Goal: Task Accomplishment & Management: Manage account settings

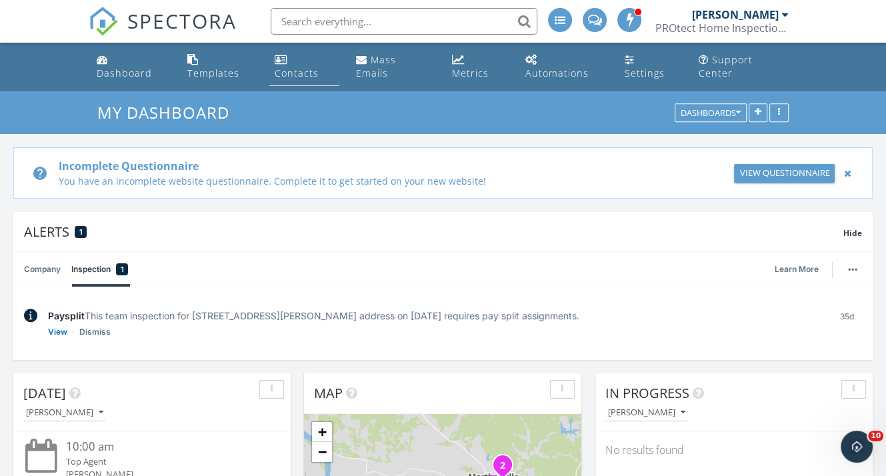
click at [318, 67] on div "Contacts" at bounding box center [297, 73] width 44 height 13
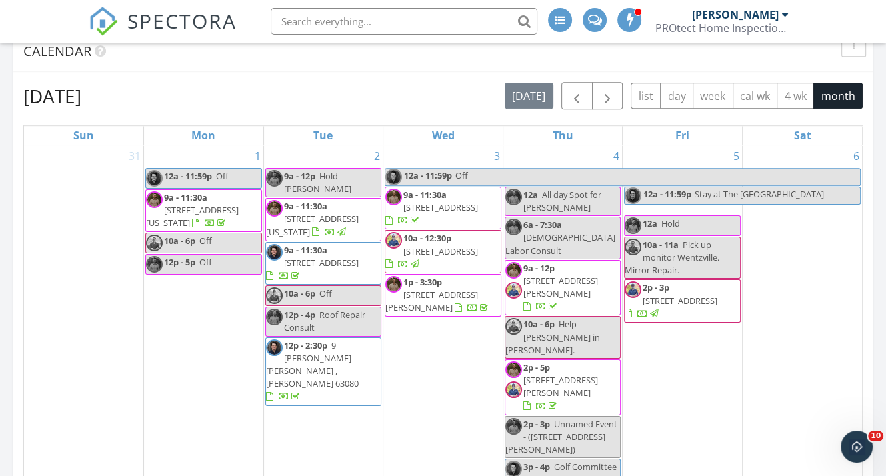
scroll to position [730, 0]
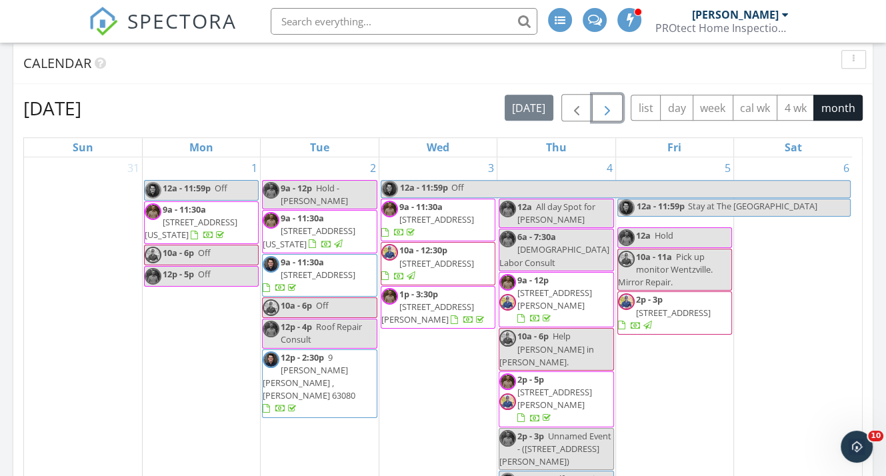
click at [608, 100] on span "button" at bounding box center [607, 108] width 16 height 16
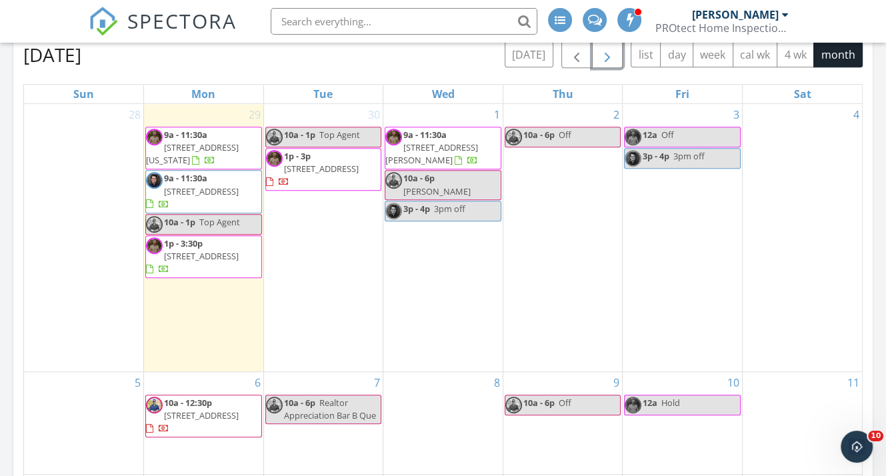
scroll to position [930, 0]
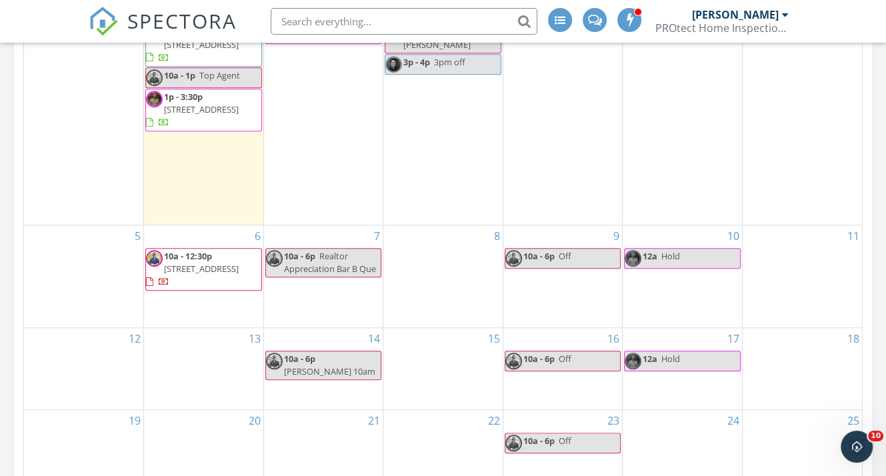
click at [205, 300] on div "6 10a - 12:30p 17 Trails End, Eureka 63025" at bounding box center [203, 276] width 119 height 102
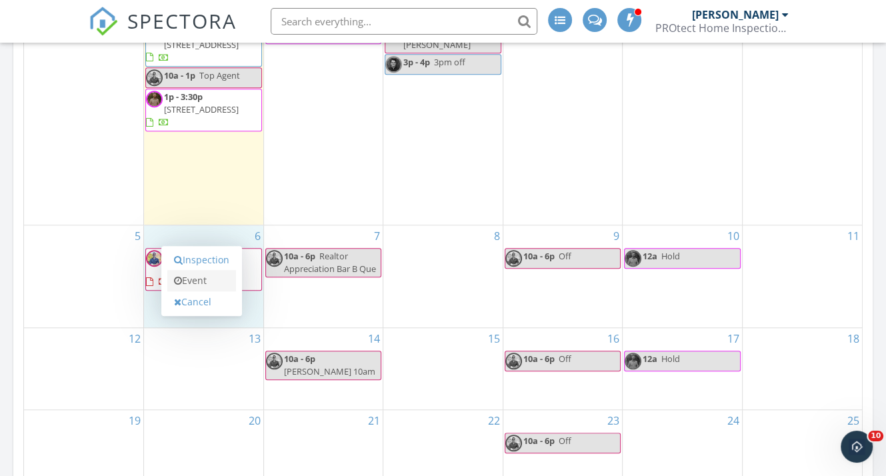
click at [195, 270] on link "Event" at bounding box center [201, 280] width 69 height 21
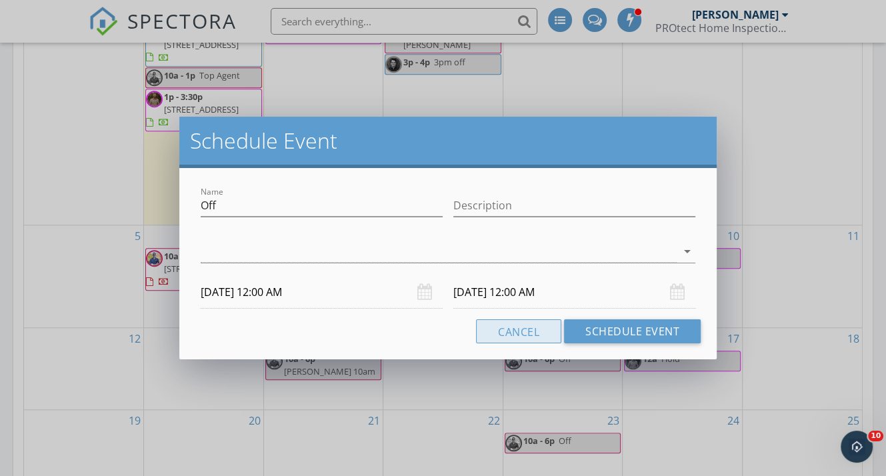
click at [541, 331] on button "Cancel" at bounding box center [518, 331] width 85 height 24
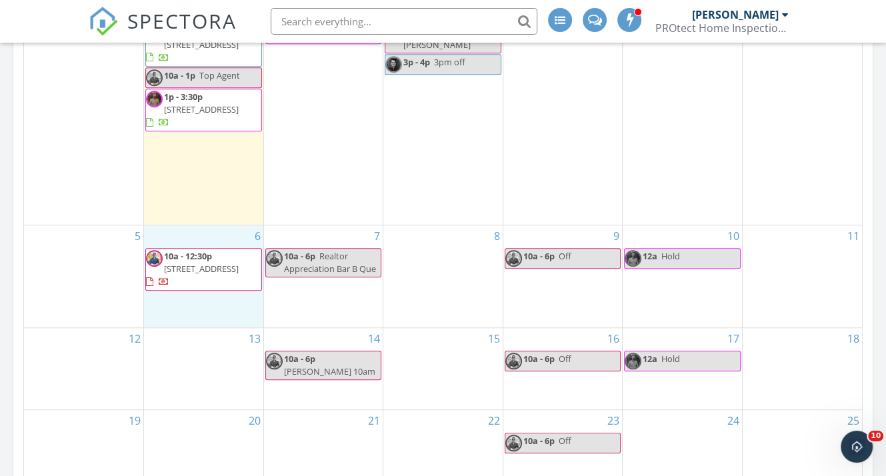
click at [225, 299] on div "6 10a - 12:30p 17 Trails End, Eureka 63025" at bounding box center [203, 276] width 119 height 102
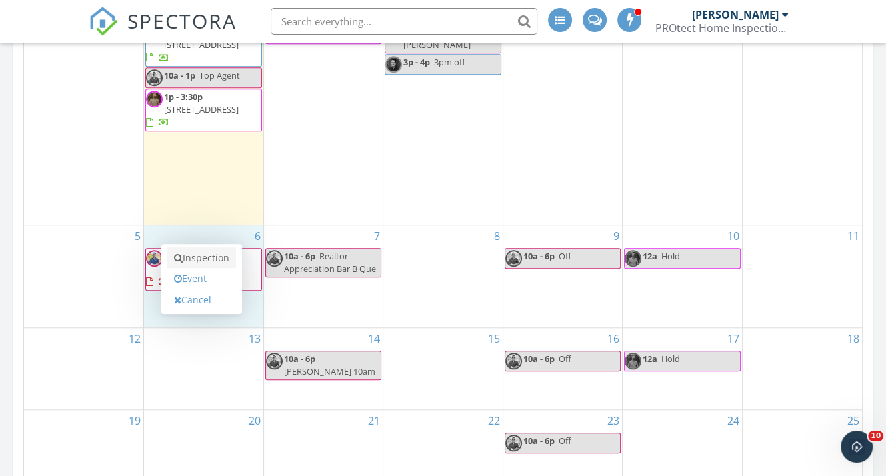
click at [206, 247] on link "Inspection" at bounding box center [201, 257] width 69 height 21
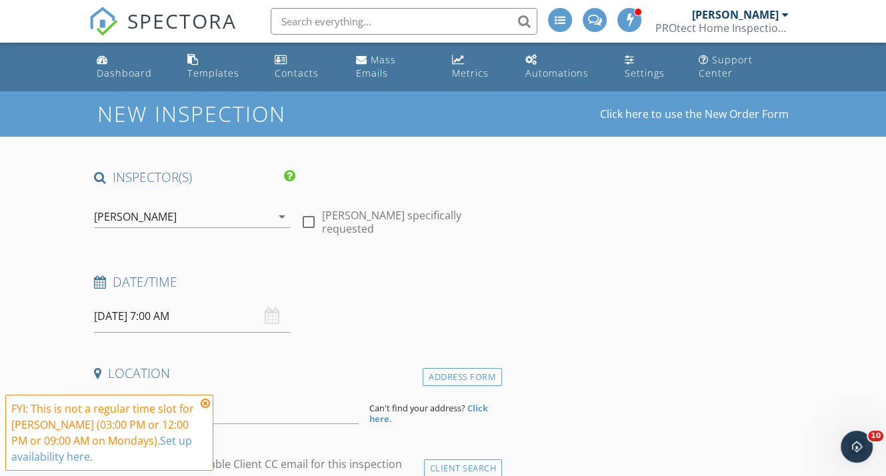
click at [216, 206] on div "[PERSON_NAME]" at bounding box center [182, 216] width 177 height 21
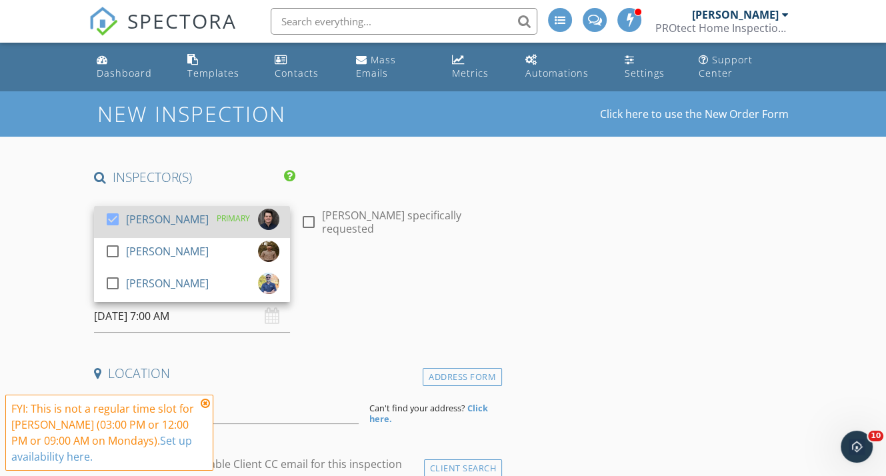
click at [185, 211] on div "[PERSON_NAME]" at bounding box center [167, 219] width 83 height 21
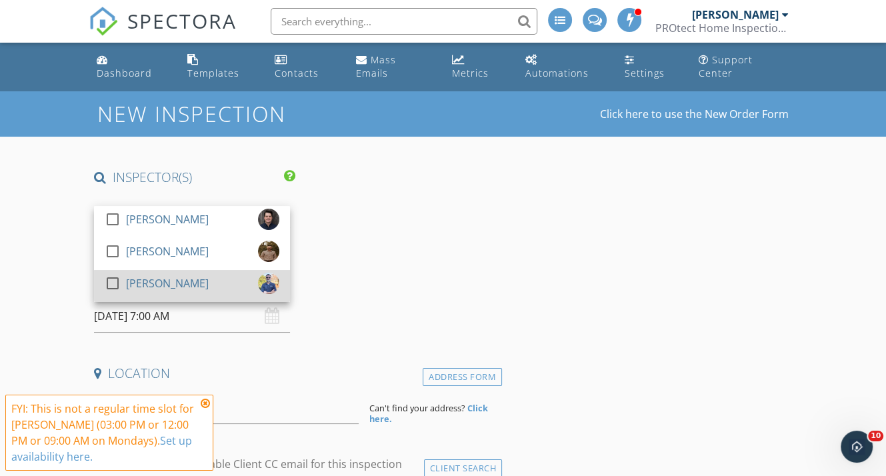
click at [169, 273] on div "[PERSON_NAME]" at bounding box center [167, 283] width 83 height 21
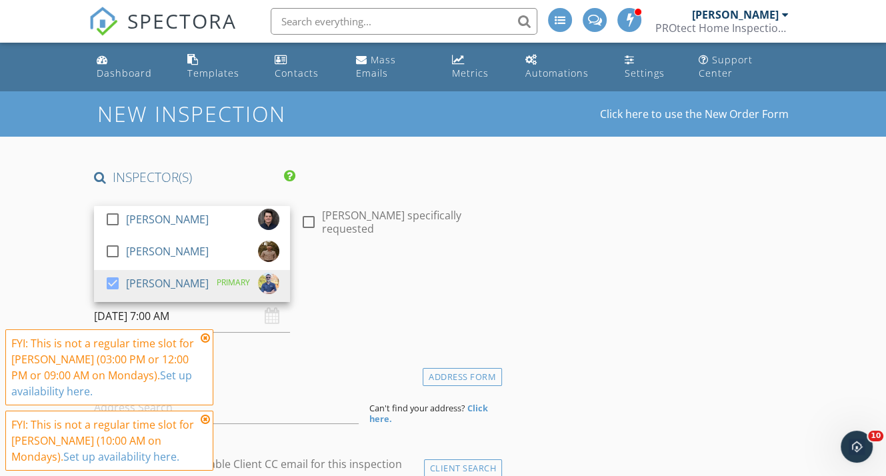
click at [311, 211] on div at bounding box center [308, 222] width 23 height 23
checkbox input "true"
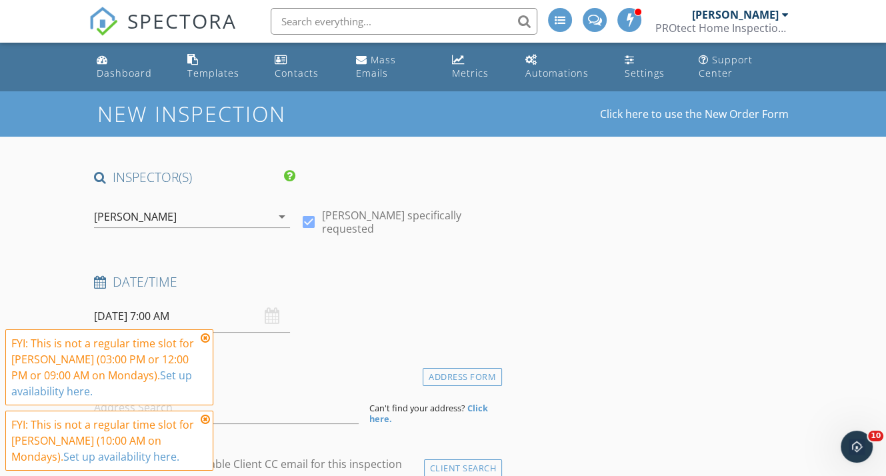
drag, startPoint x: 425, startPoint y: 235, endPoint x: 366, endPoint y: 262, distance: 64.4
click at [207, 338] on icon at bounding box center [205, 338] width 9 height 11
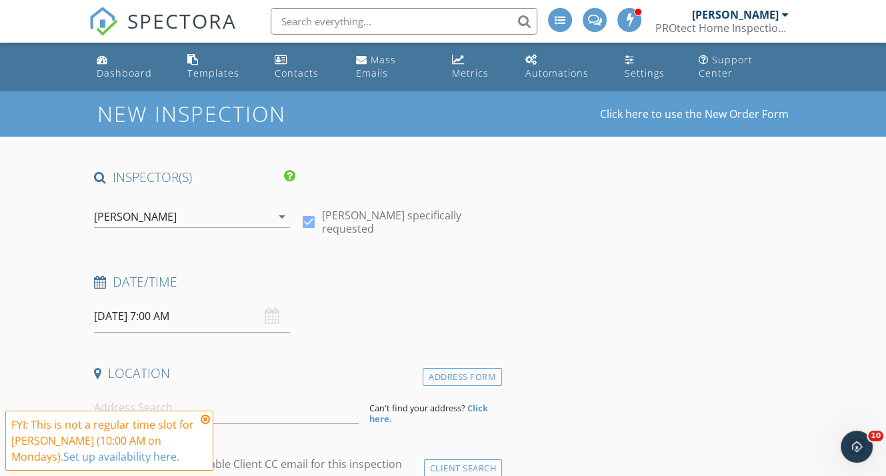
click at [203, 417] on icon at bounding box center [205, 419] width 9 height 11
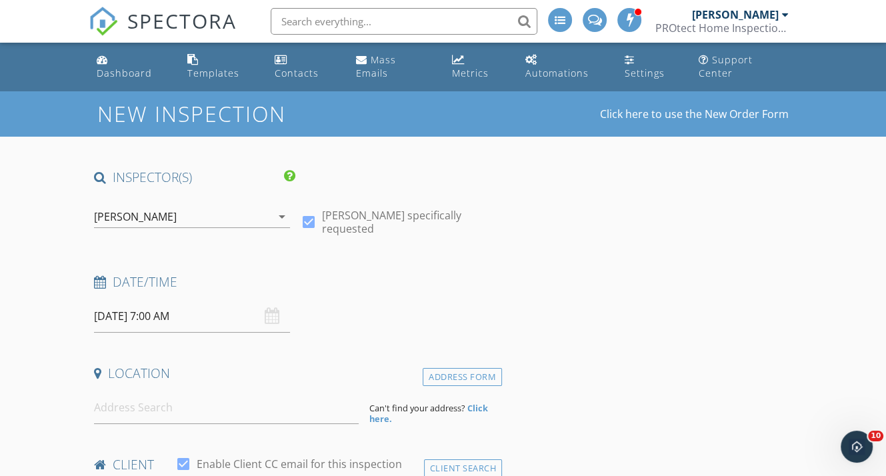
click at [437, 273] on h4 "Date/Time" at bounding box center [295, 281] width 403 height 17
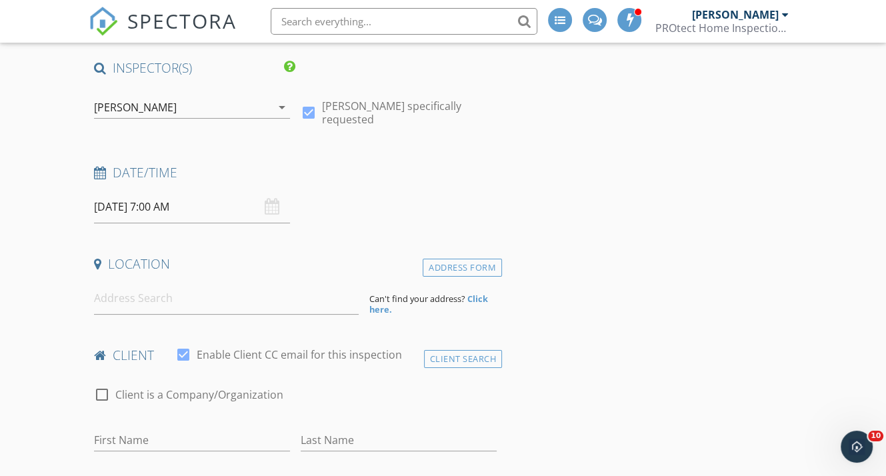
scroll to position [133, 0]
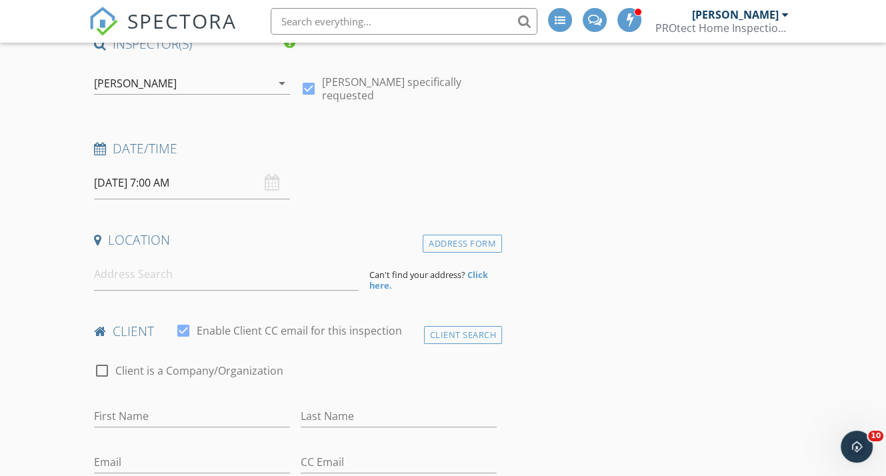
click at [171, 167] on input "10/06/2025 7:00 AM" at bounding box center [192, 183] width 196 height 33
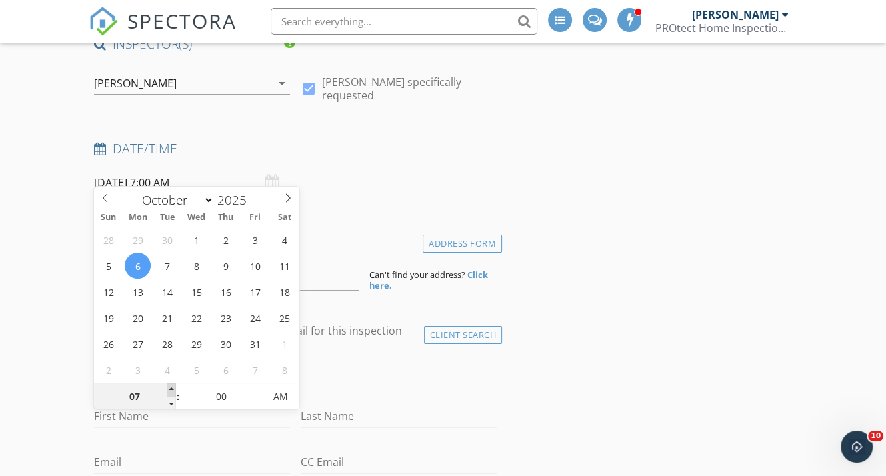
type input "08"
type input "10/06/2025 8:00 AM"
click at [169, 387] on span at bounding box center [171, 389] width 9 height 13
type input "09"
type input "10/06/2025 9:00 AM"
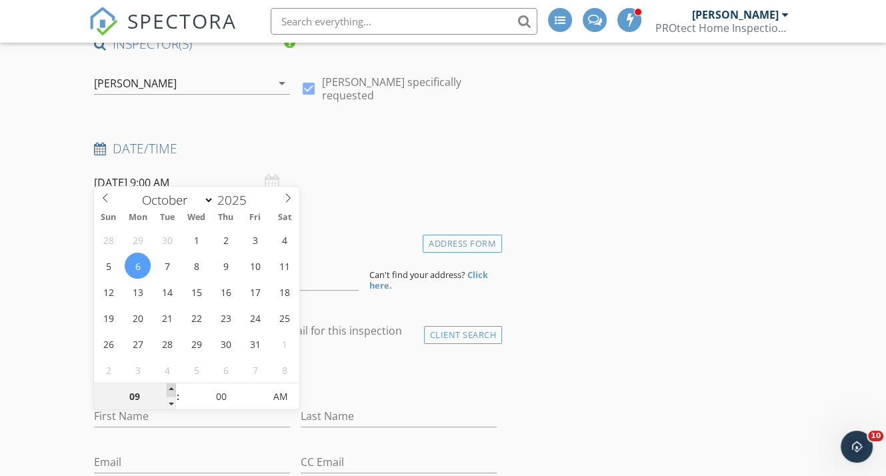
click at [168, 387] on span at bounding box center [171, 389] width 9 height 13
type input "10"
type input "10/06/2025 10:00 AM"
click at [168, 387] on span at bounding box center [171, 389] width 9 height 13
type input "11"
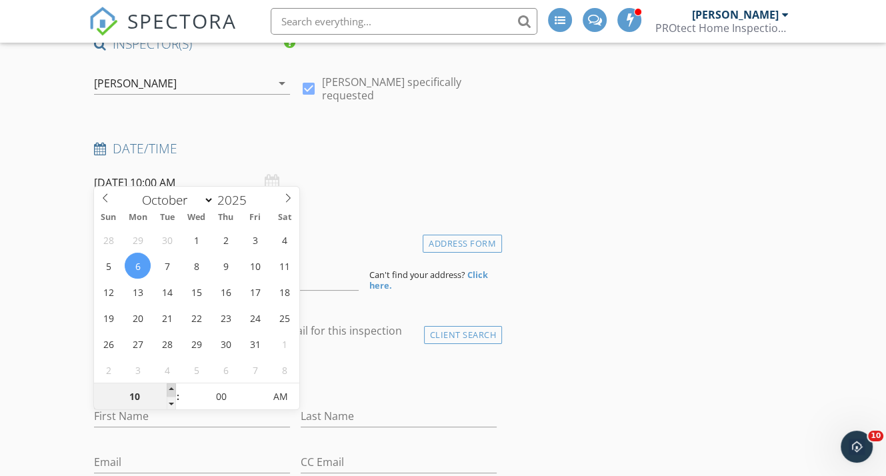
type input "10/06/2025 11:00 AM"
click at [168, 387] on span at bounding box center [171, 389] width 9 height 13
type input "12"
type input "10/06/2025 12:00 PM"
click at [168, 387] on span at bounding box center [171, 389] width 9 height 13
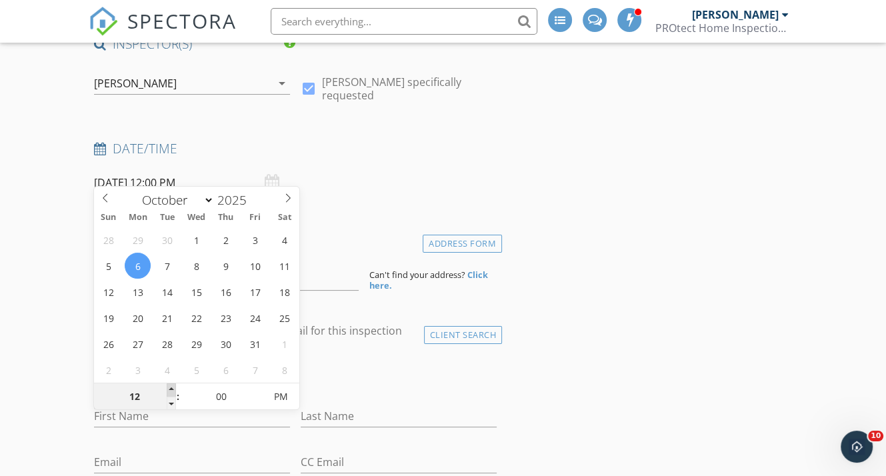
type input "01"
type input "10/06/2025 1:00 PM"
click at [168, 387] on span at bounding box center [171, 389] width 9 height 13
type input "02"
type input "[DATE] 2:00 PM"
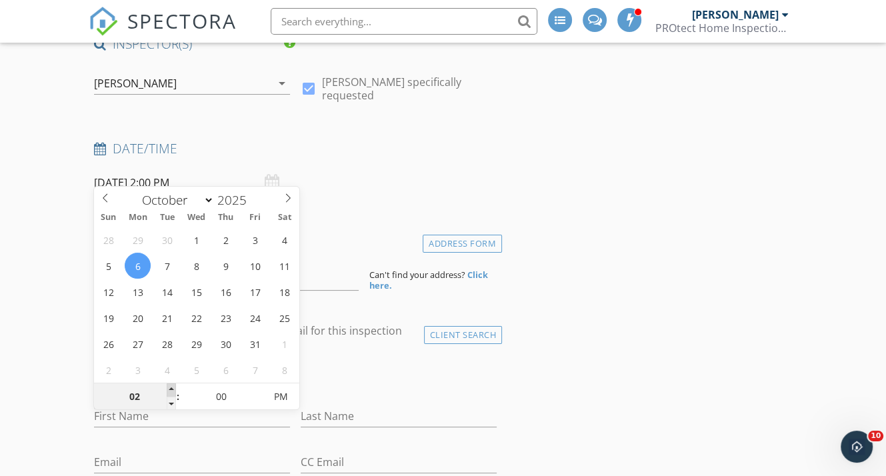
click at [168, 387] on span at bounding box center [171, 389] width 9 height 13
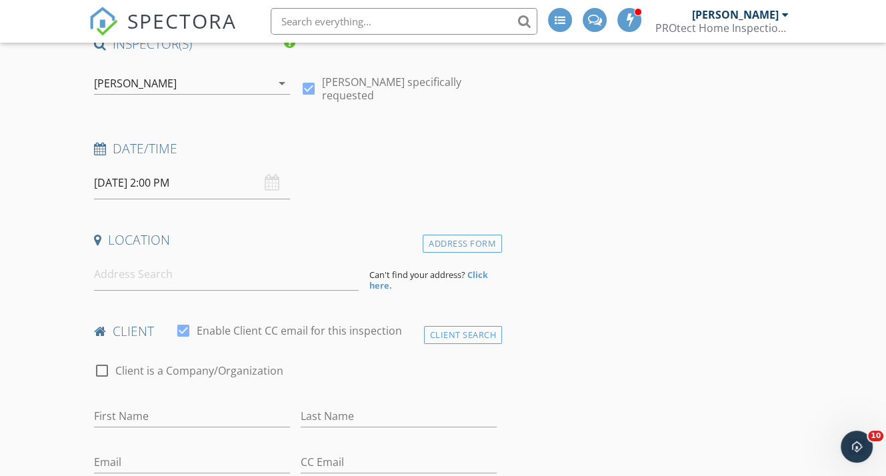
click at [195, 264] on input at bounding box center [226, 274] width 265 height 33
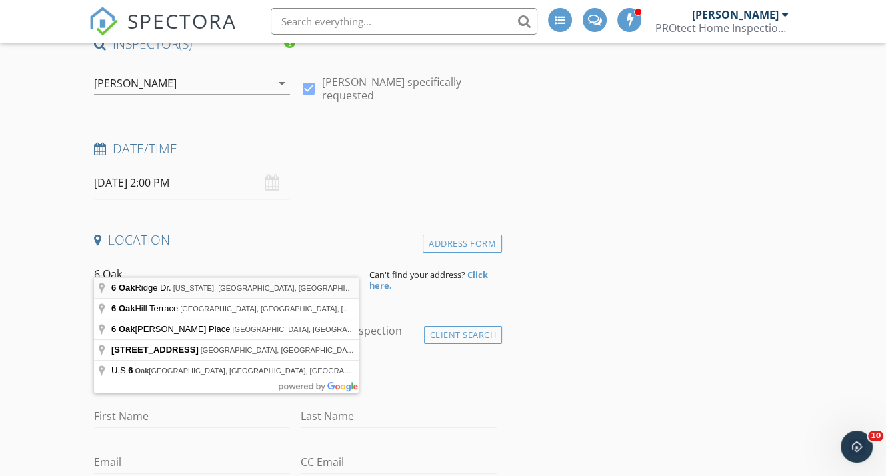
type input "6 Oak Ridge Dr., Washington, MO, USA"
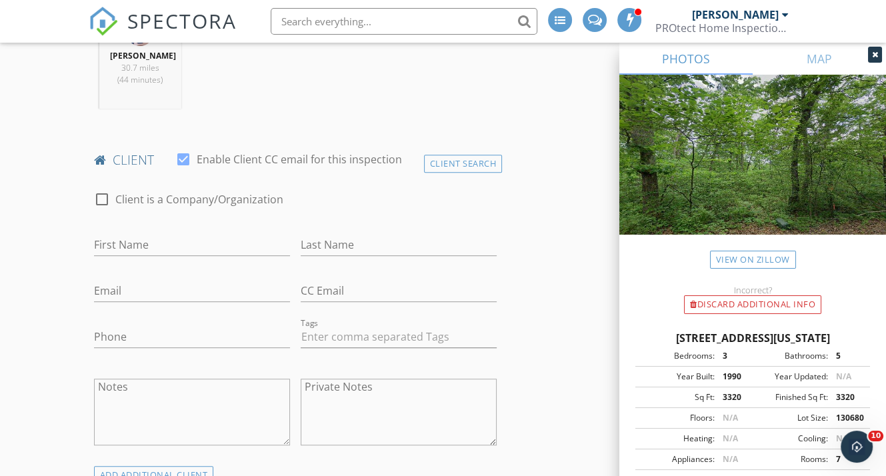
scroll to position [600, 0]
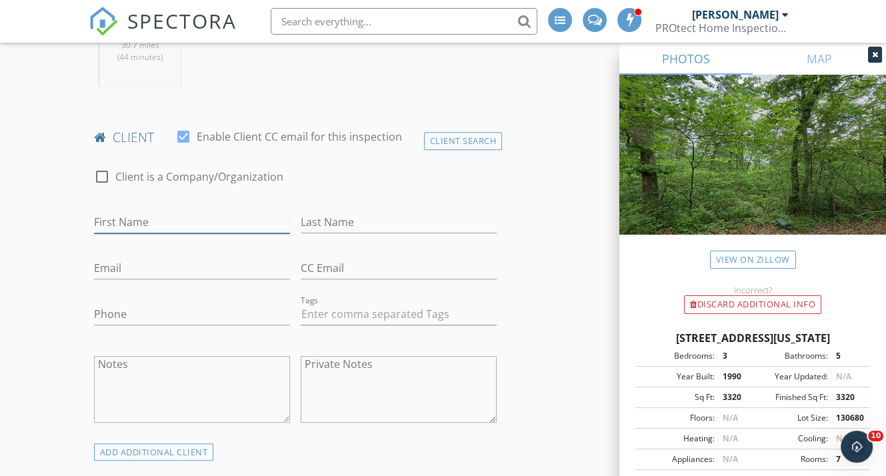
click at [169, 211] on input "First Name" at bounding box center [192, 222] width 196 height 22
type input "[PERSON_NAME]"
click at [376, 211] on input "Last Name" at bounding box center [399, 222] width 196 height 22
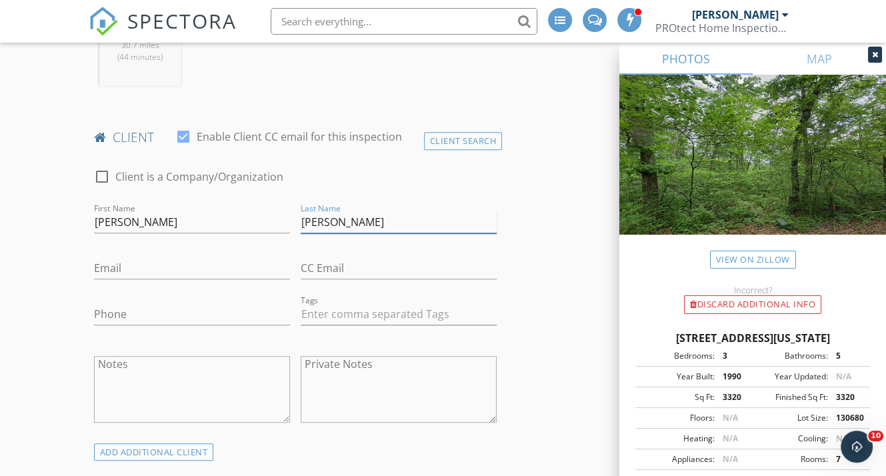
type input "[PERSON_NAME]"
click at [109, 257] on input "Email" at bounding box center [192, 268] width 196 height 22
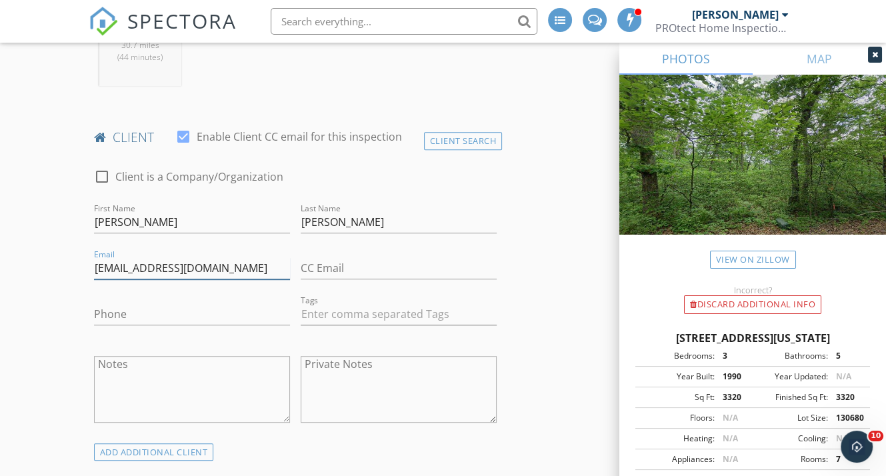
type input "[EMAIL_ADDRESS][DOMAIN_NAME]"
click at [149, 303] on input "Phone" at bounding box center [192, 314] width 196 height 22
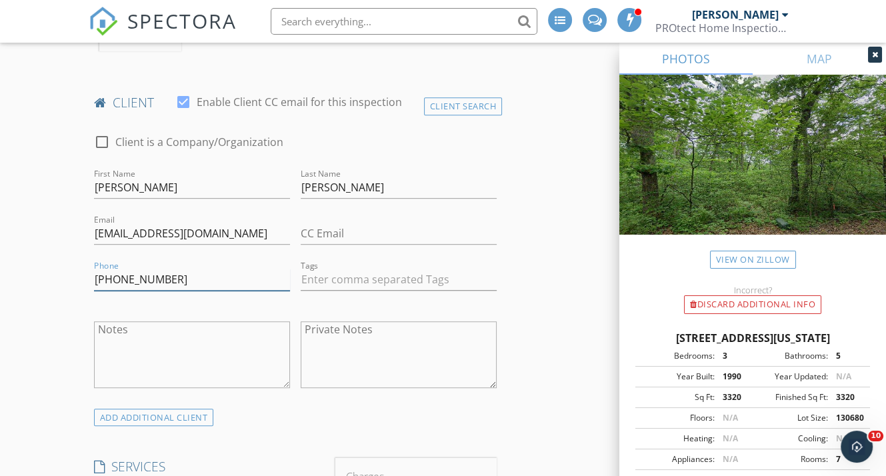
scroll to position [667, 0]
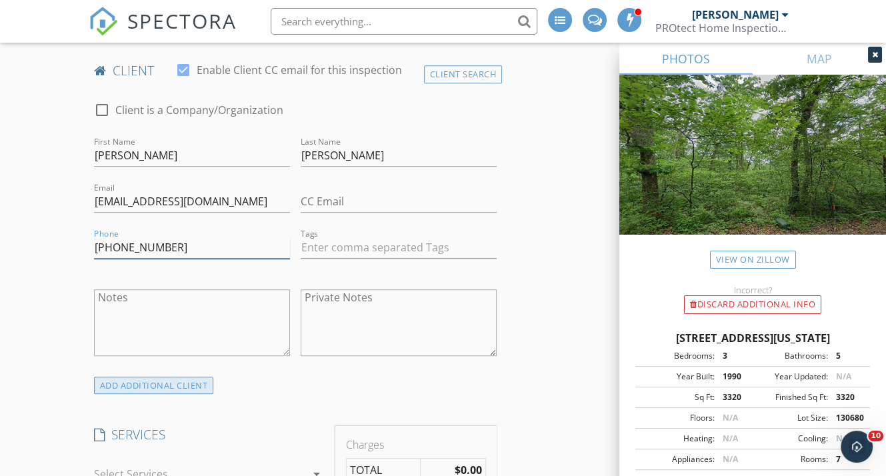
type input "[PHONE_NUMBER]"
click at [171, 377] on div "ADD ADDITIONAL client" at bounding box center [154, 386] width 120 height 18
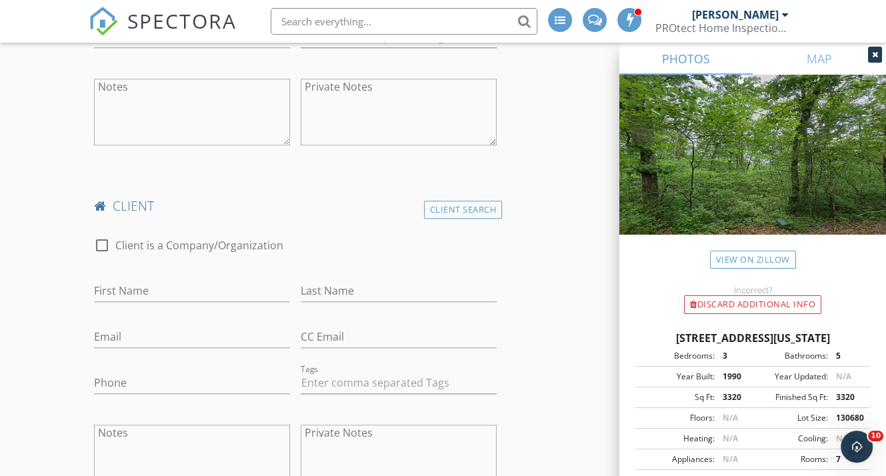
scroll to position [933, 0]
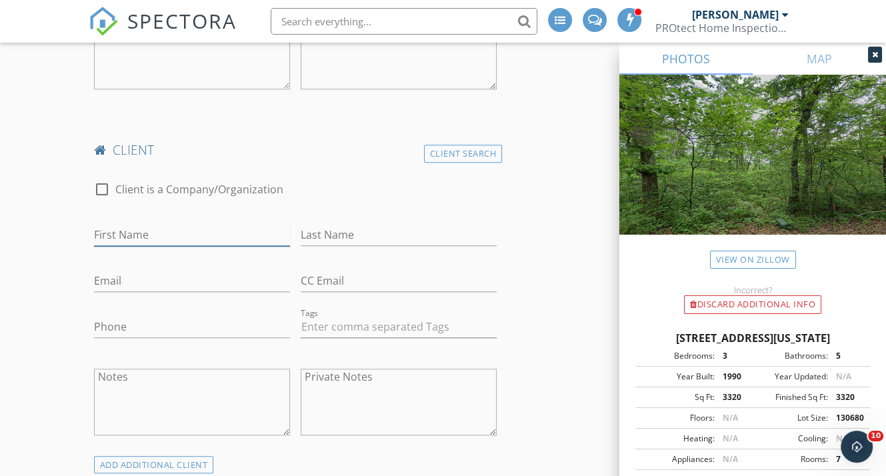
click at [163, 224] on input "First Name" at bounding box center [192, 235] width 196 height 22
type input "[PERSON_NAME]"
click at [412, 224] on input "Last Name" at bounding box center [399, 235] width 196 height 22
type input "Terschluse"
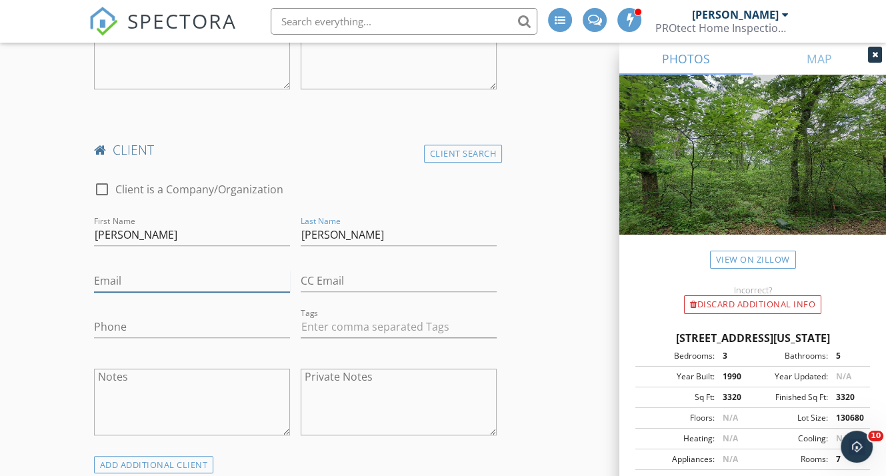
click at [171, 270] on input "Email" at bounding box center [192, 281] width 196 height 22
type input "[EMAIL_ADDRESS][DOMAIN_NAME]"
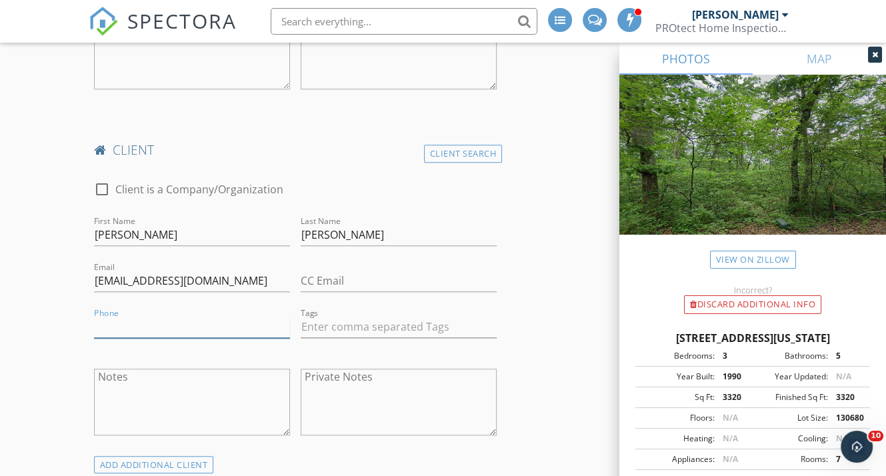
click at [141, 316] on input "Phone" at bounding box center [192, 327] width 196 height 22
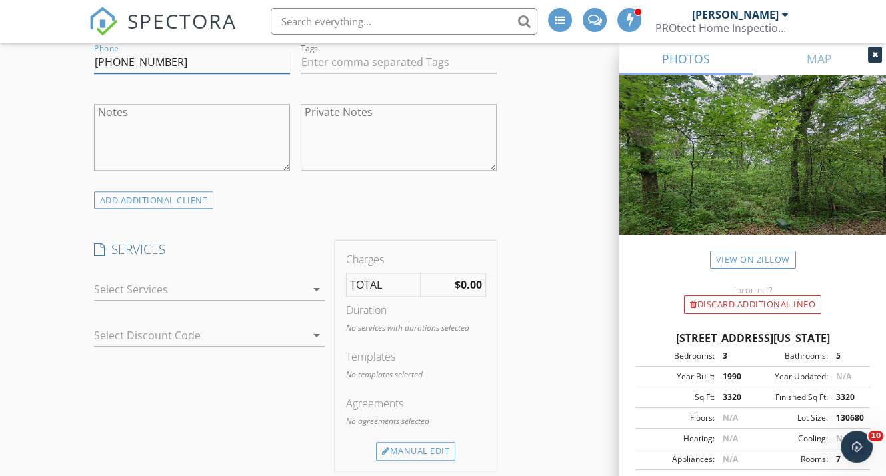
scroll to position [1200, 0]
type input "[PHONE_NUMBER]"
click at [242, 277] on div at bounding box center [200, 287] width 212 height 21
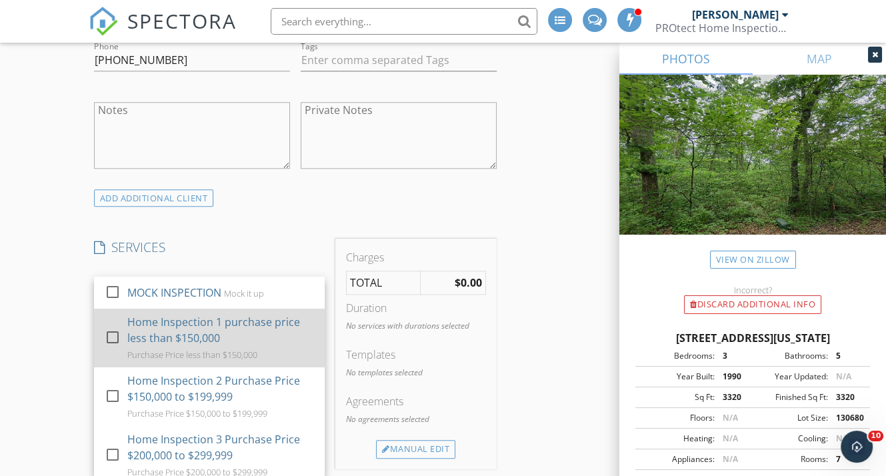
click at [113, 325] on div at bounding box center [112, 336] width 23 height 23
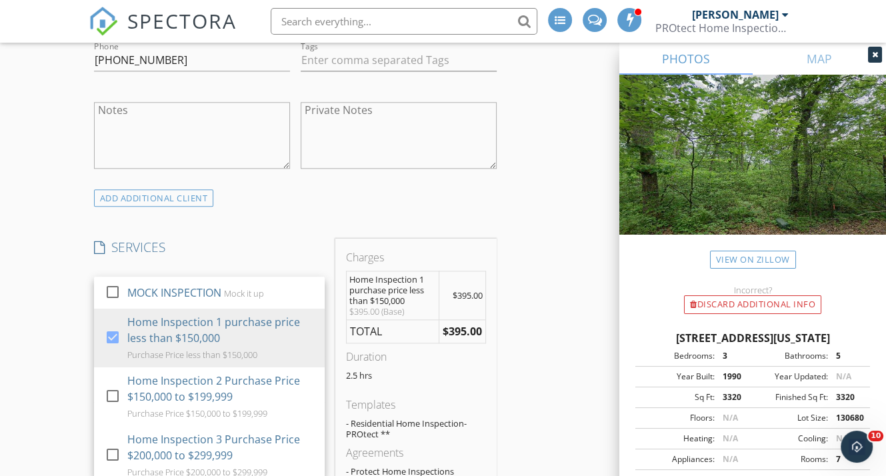
click at [535, 326] on div "INSPECTOR(S) check_box_outline_blank Scott Sullivan check_box_outline_blank Tyl…" at bounding box center [443, 398] width 709 height 2859
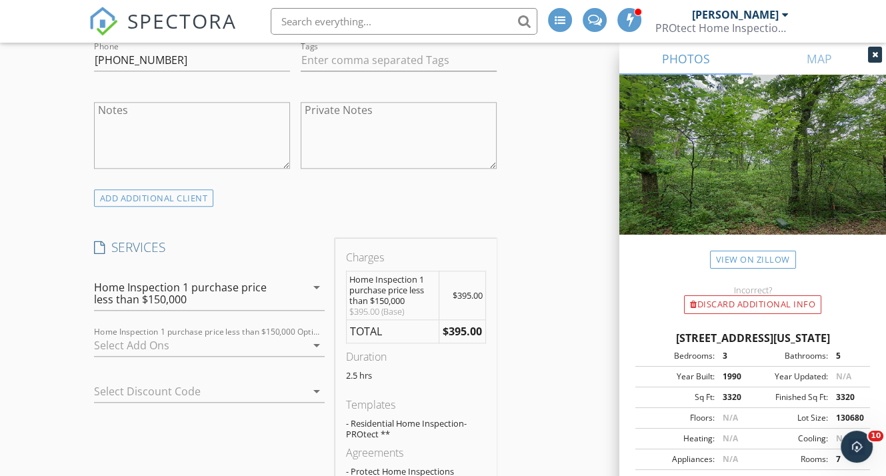
click at [286, 335] on div at bounding box center [200, 345] width 212 height 21
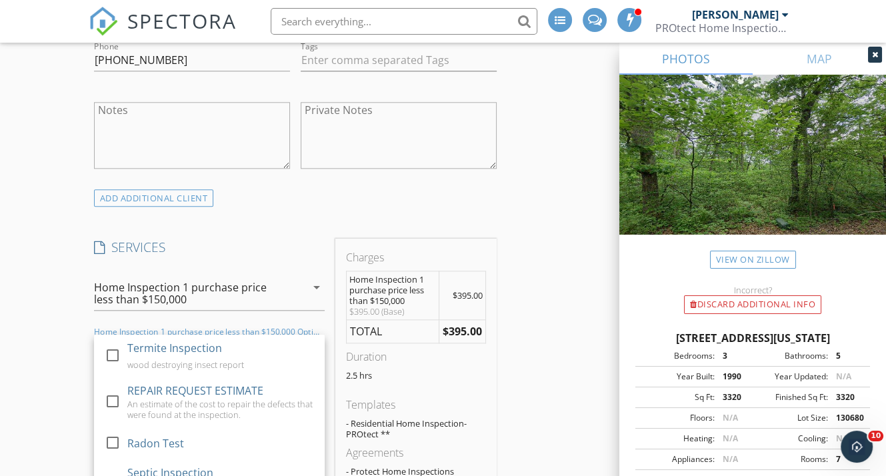
click at [316, 279] on icon "arrow_drop_down" at bounding box center [317, 287] width 16 height 16
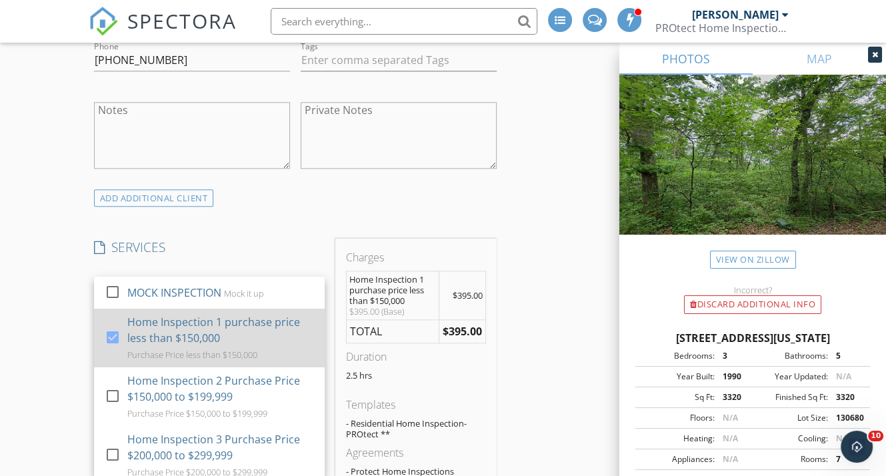
click at [113, 325] on div at bounding box center [112, 336] width 23 height 23
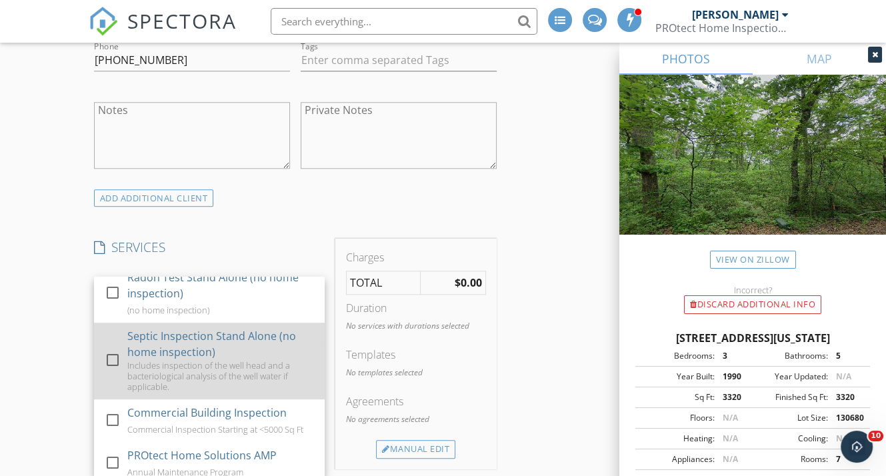
scroll to position [721, 0]
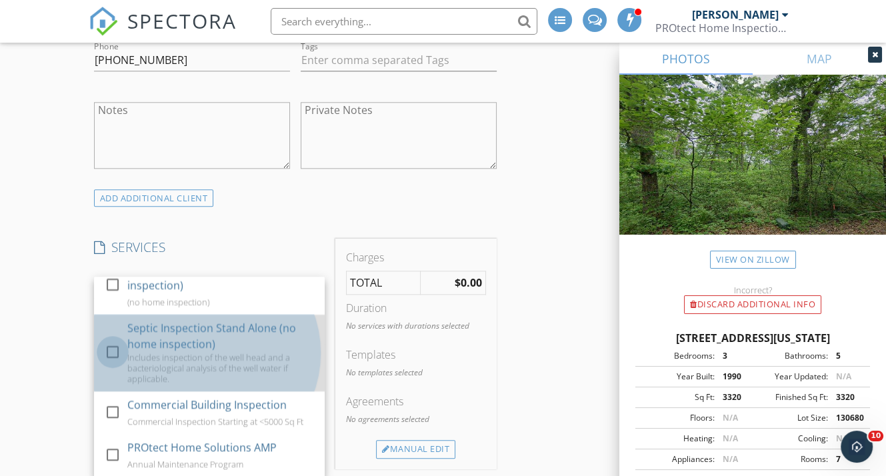
click at [112, 341] on div at bounding box center [112, 352] width 23 height 23
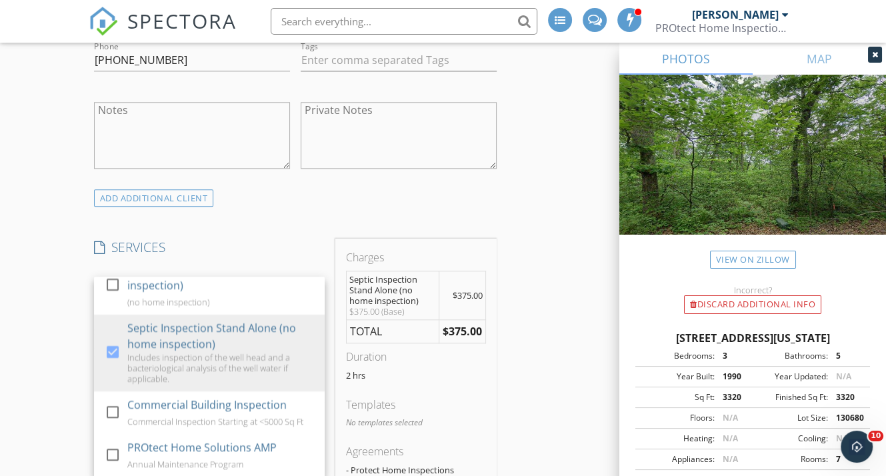
click at [60, 351] on div "New Inspection Click here to use the New Order Form INSPECTOR(S) check_box_outl…" at bounding box center [443, 374] width 886 height 2967
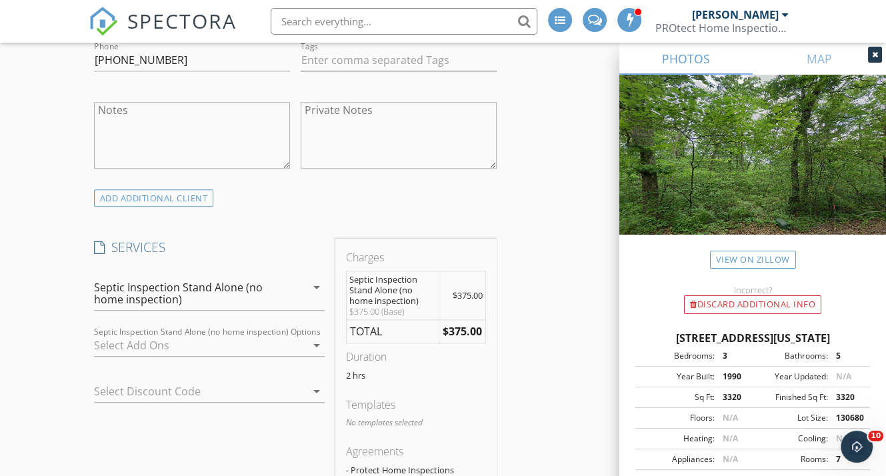
click at [162, 335] on div at bounding box center [200, 345] width 212 height 21
click at [61, 341] on div "New Inspection Click here to use the New Order Form INSPECTOR(S) check_box_outl…" at bounding box center [443, 374] width 886 height 2967
click at [312, 279] on icon "arrow_drop_down" at bounding box center [317, 287] width 16 height 16
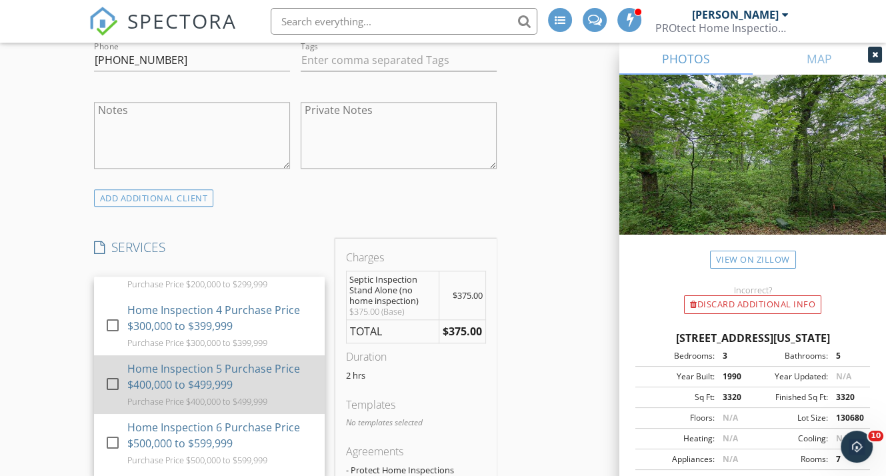
scroll to position [0, 0]
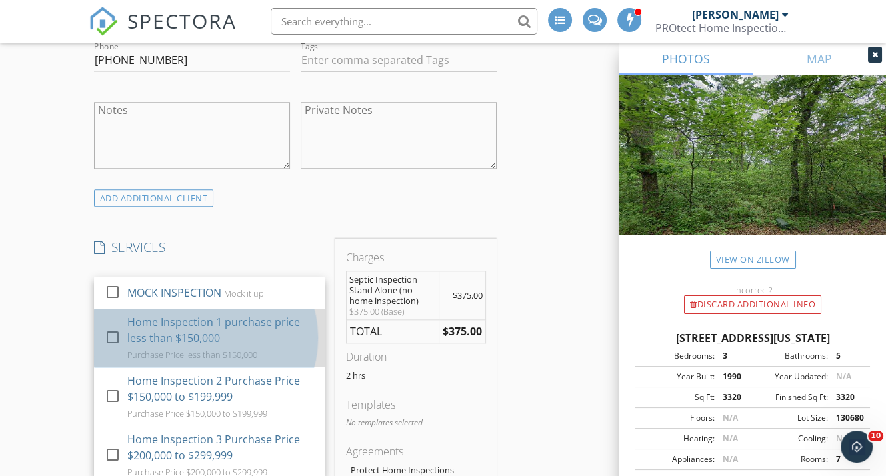
click at [137, 323] on div "Home Inspection 1 purchase price less than $150,000" at bounding box center [220, 330] width 187 height 32
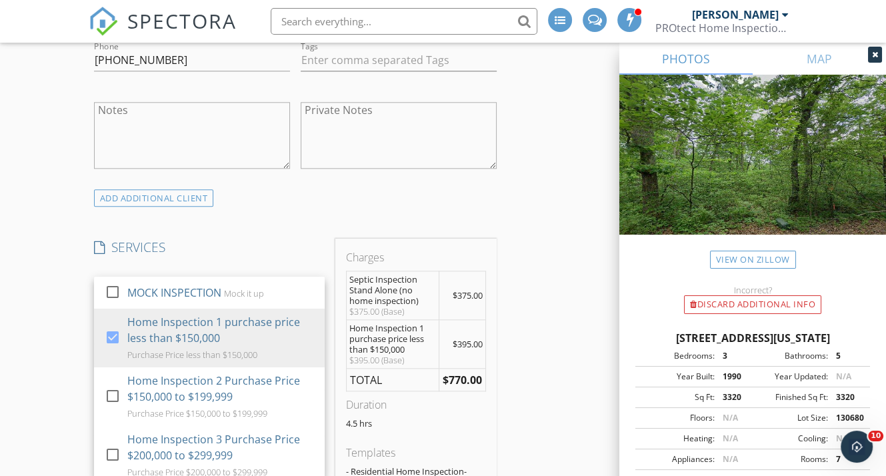
click at [545, 308] on div "INSPECTOR(S) check_box_outline_blank Scott Sullivan check_box_outline_blank Tyl…" at bounding box center [443, 422] width 709 height 2907
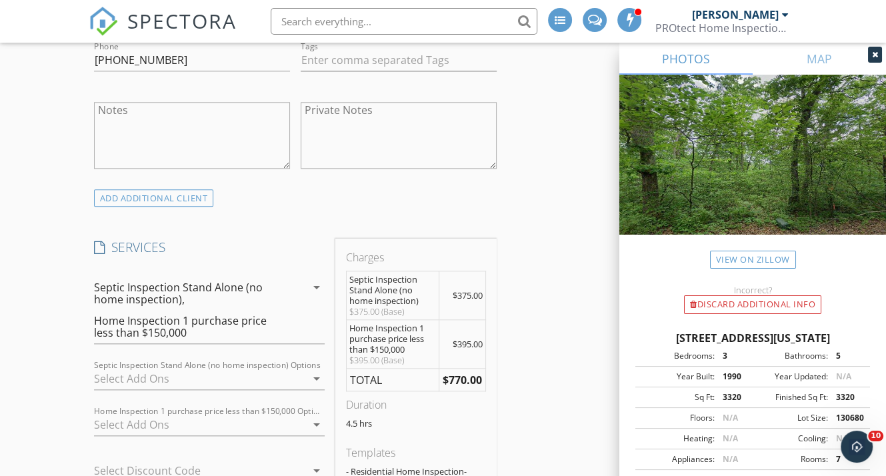
click at [269, 368] on div at bounding box center [200, 378] width 212 height 21
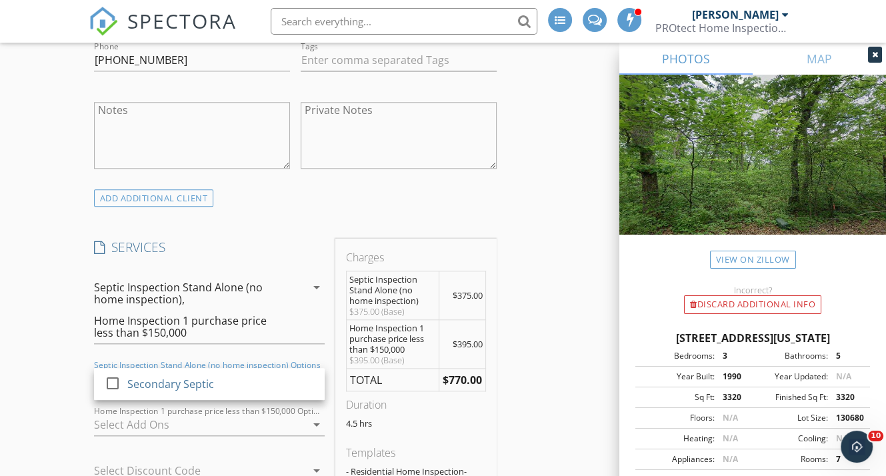
click at [44, 374] on div "New Inspection Click here to use the New Order Form INSPECTOR(S) check_box_outl…" at bounding box center [443, 399] width 886 height 3016
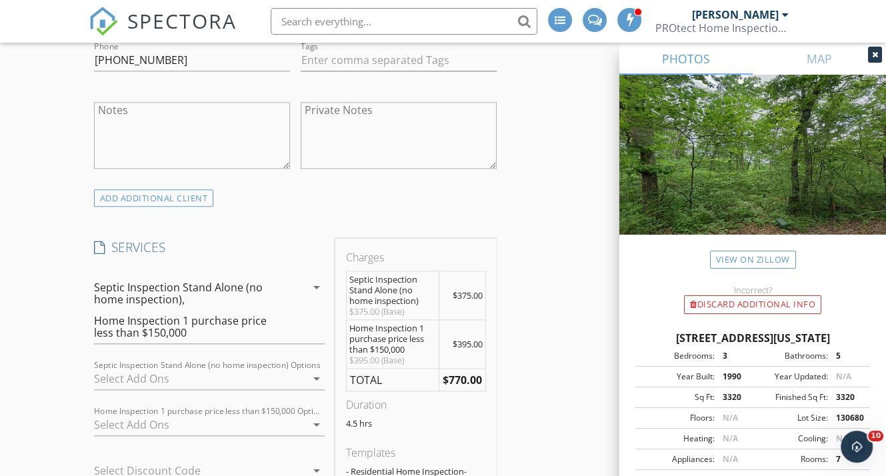
drag, startPoint x: 159, startPoint y: 395, endPoint x: 165, endPoint y: 399, distance: 7.8
click at [159, 406] on div "Home Inspection 1 purchase price less than $150,000 Options arrow_drop_down" at bounding box center [209, 427] width 231 height 43
click at [173, 414] on div at bounding box center [200, 424] width 212 height 21
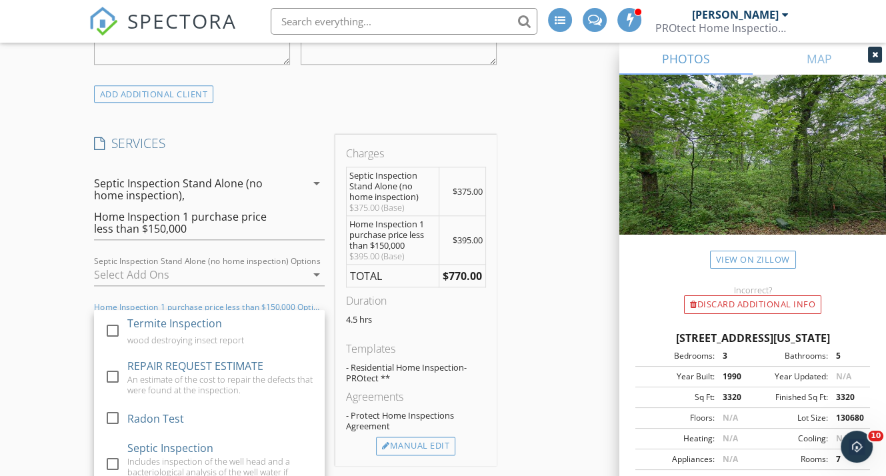
scroll to position [1333, 0]
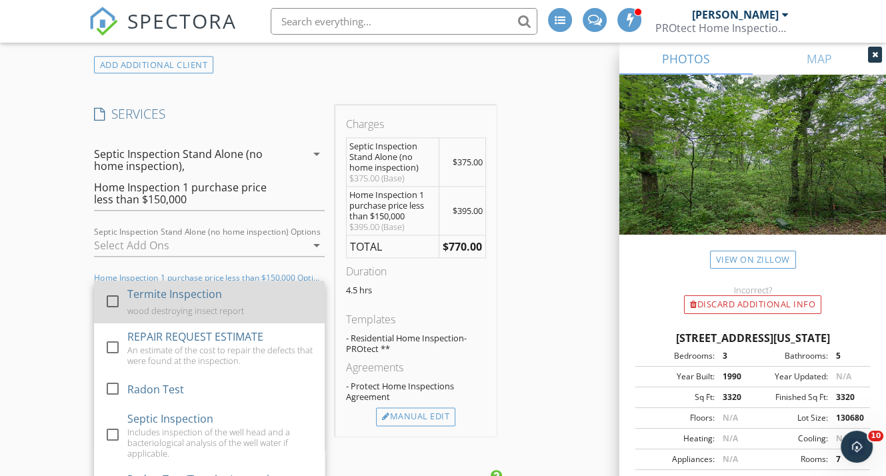
click at [115, 289] on div at bounding box center [112, 300] width 23 height 23
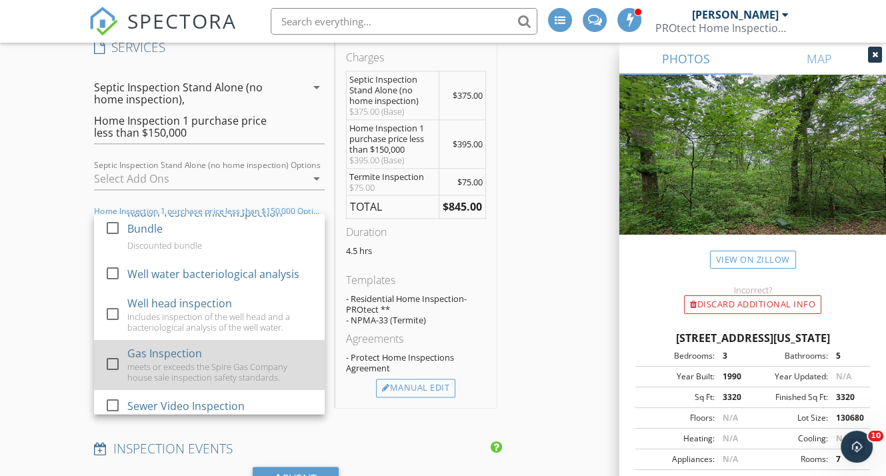
scroll to position [240, 0]
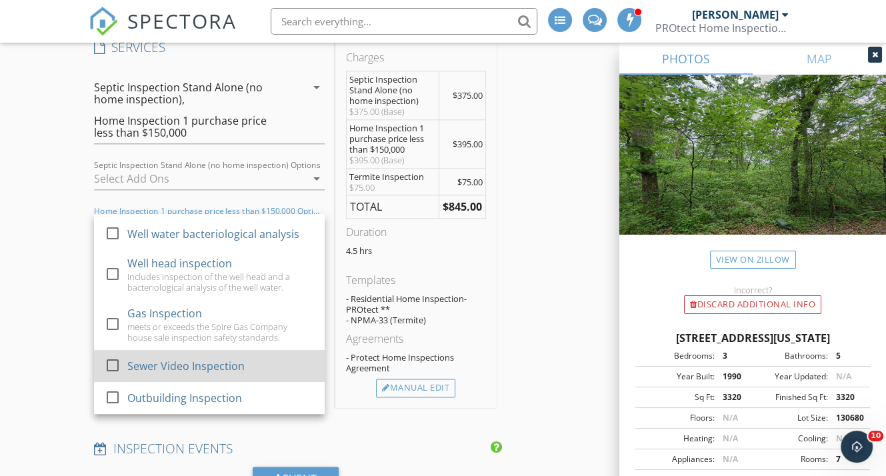
click at [115, 353] on div at bounding box center [112, 364] width 23 height 23
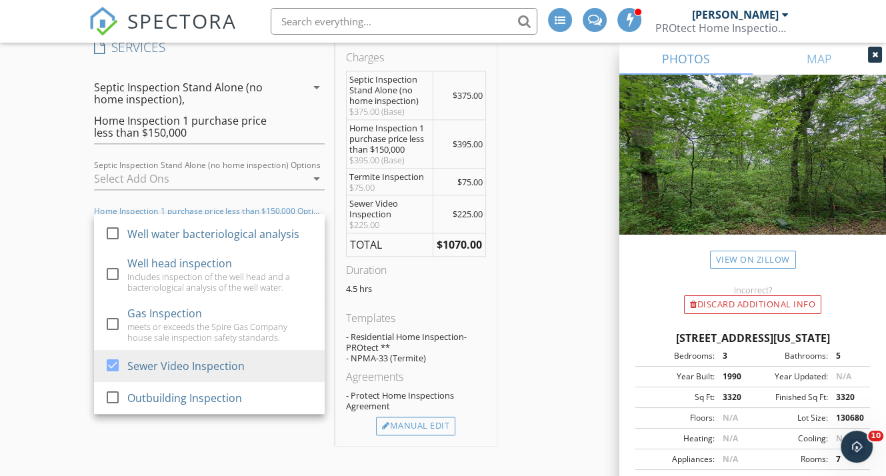
click at [572, 347] on div "INSPECTOR(S) check_box_outline_blank Scott Sullivan check_box_outline_blank Tyl…" at bounding box center [443, 260] width 709 height 2983
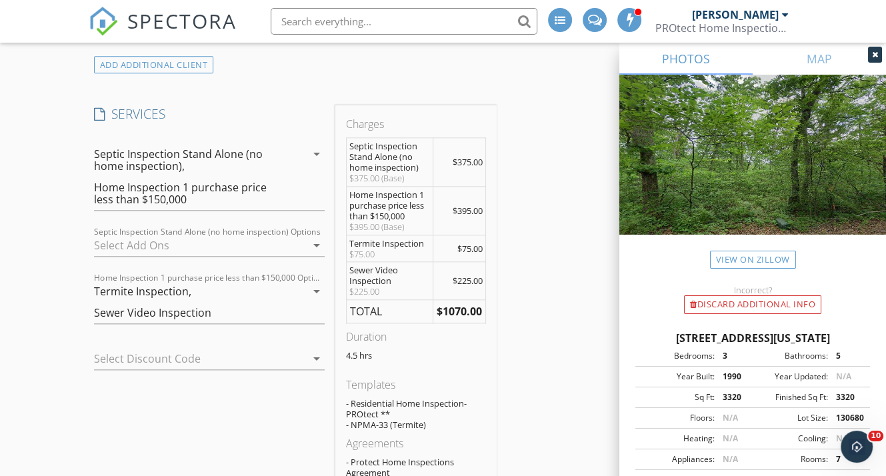
scroll to position [1400, 0]
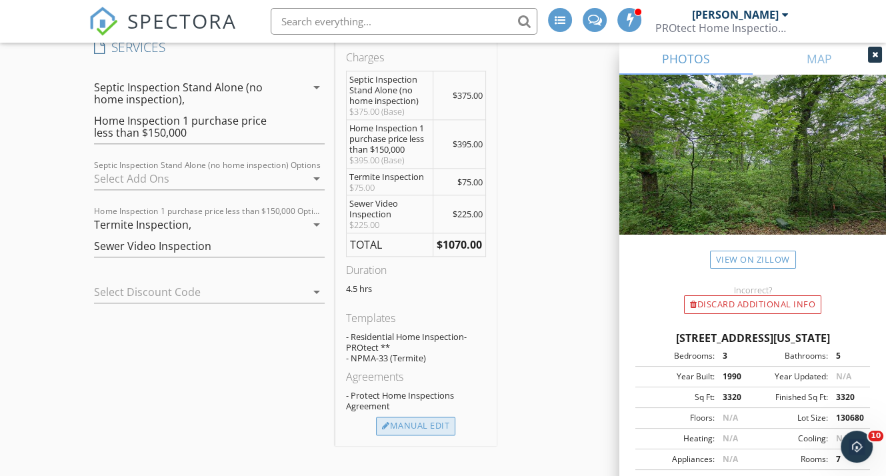
drag, startPoint x: 429, startPoint y: 410, endPoint x: 440, endPoint y: 410, distance: 10.7
click at [429, 417] on div "Manual Edit" at bounding box center [415, 426] width 79 height 19
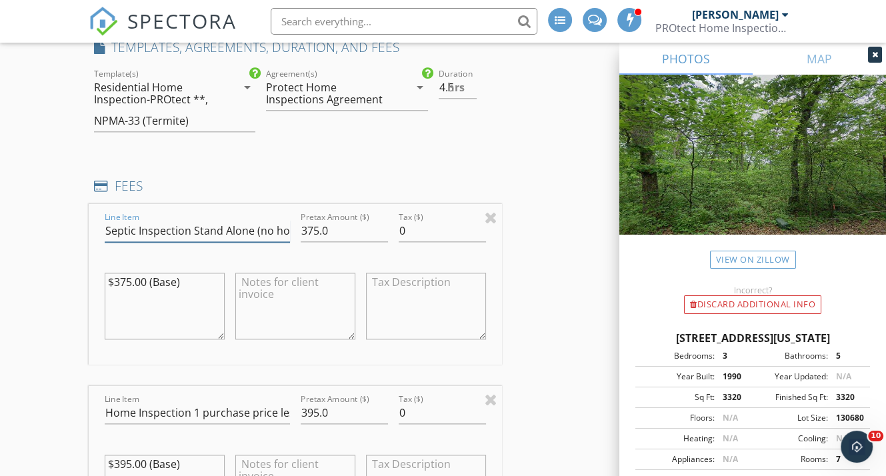
click at [105, 220] on input "Septic Inspection Stand Alone (no home inspection)" at bounding box center [197, 231] width 185 height 22
type input "Well and Septic Inspection"
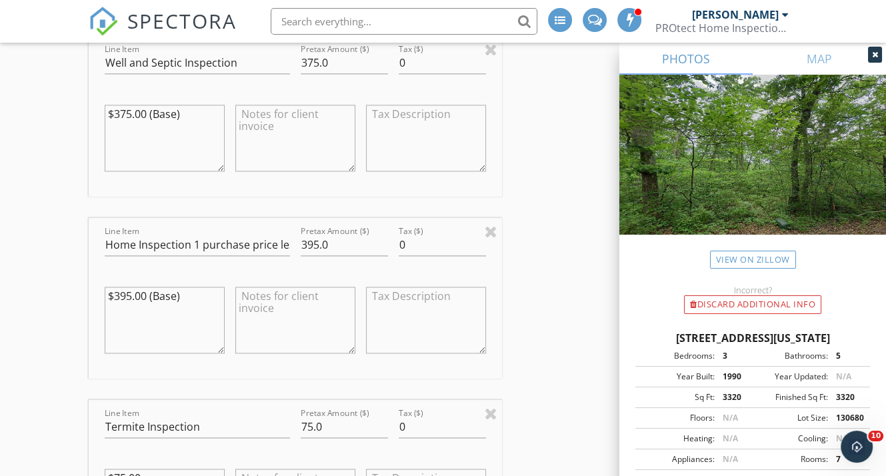
scroll to position [1600, 0]
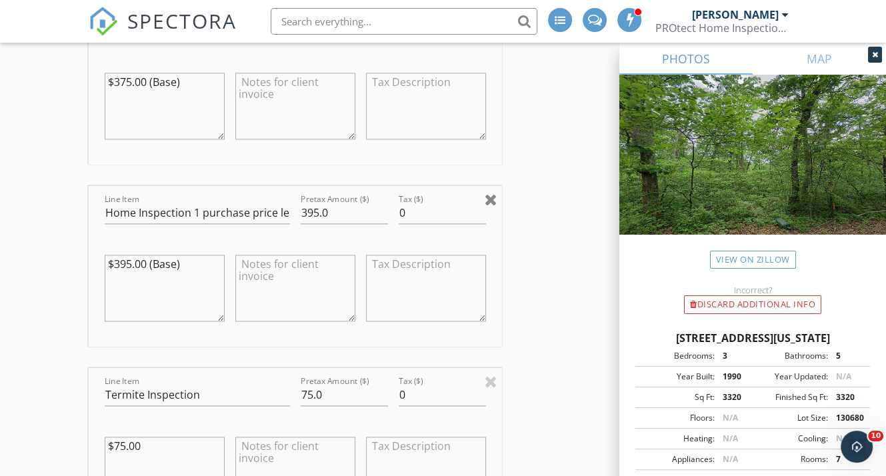
click at [487, 191] on div at bounding box center [491, 199] width 13 height 16
type input "Termite Inspection"
type input "75.0"
type textarea "$75.00"
type input "Sewer Video Inspection"
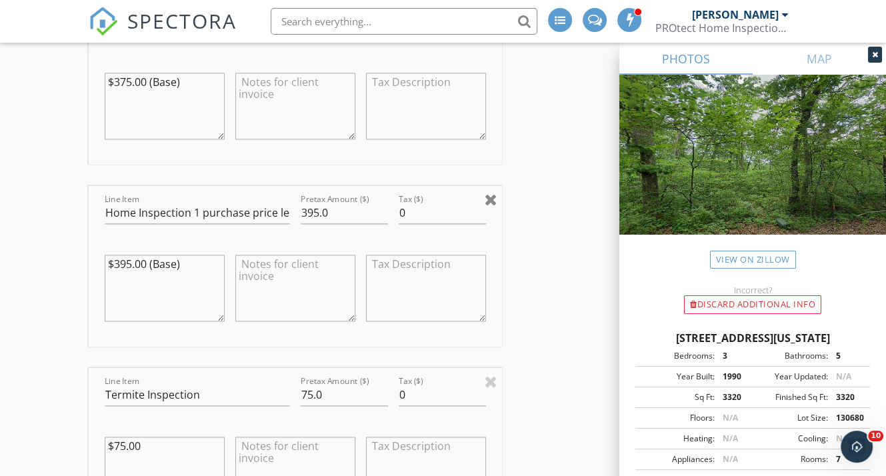
type input "225.0"
type textarea "$225.00"
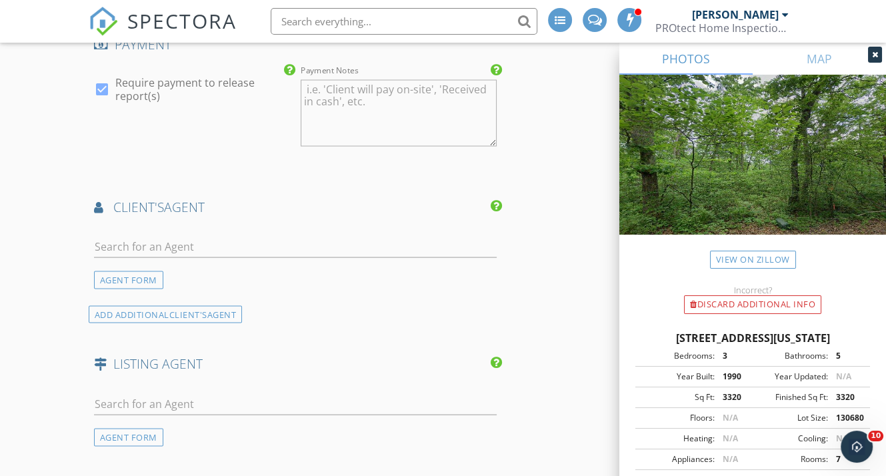
scroll to position [2333, 0]
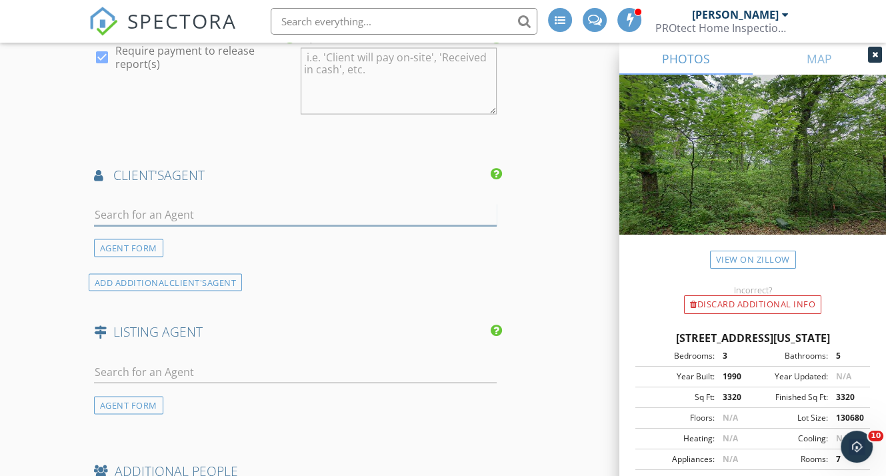
click at [212, 204] on input "text" at bounding box center [295, 215] width 403 height 22
type input "danyee"
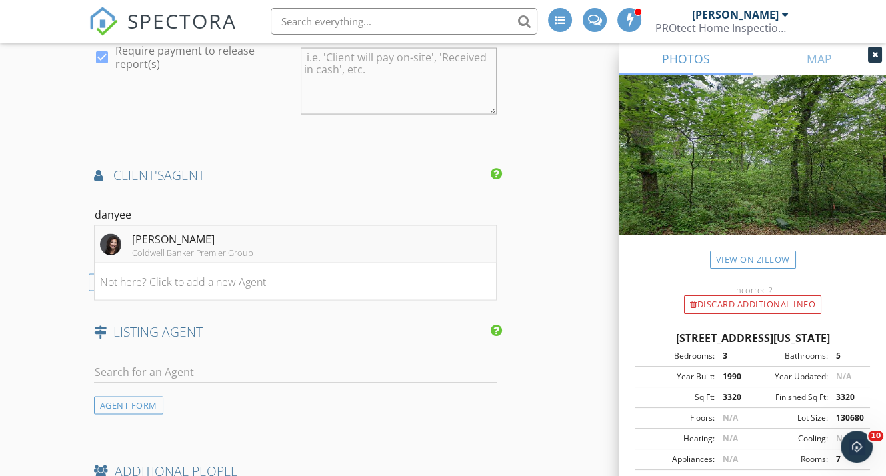
click at [189, 231] on div "Danyee Mundwiller" at bounding box center [192, 239] width 121 height 16
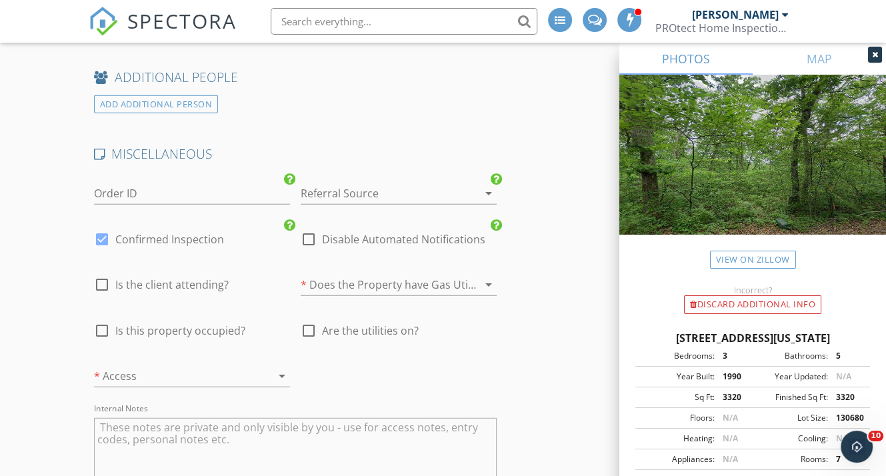
scroll to position [3000, 0]
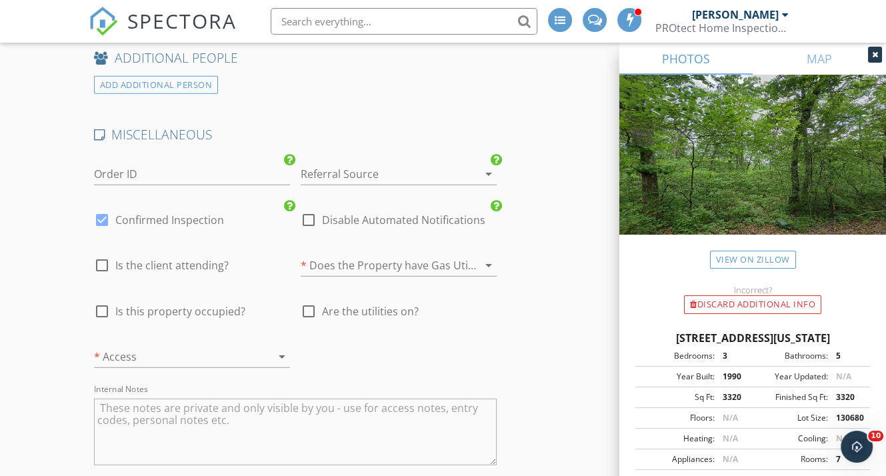
click at [103, 254] on div at bounding box center [102, 265] width 23 height 23
checkbox input "true"
click at [102, 300] on div at bounding box center [102, 311] width 23 height 23
checkbox input "true"
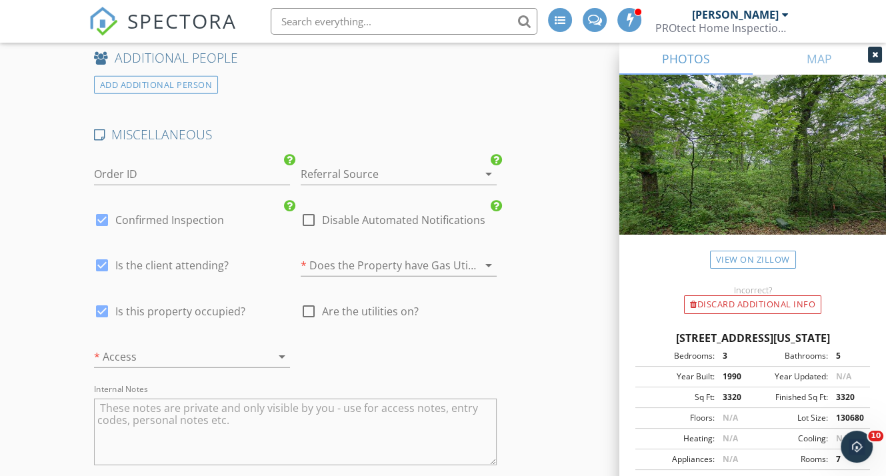
click at [463, 257] on div at bounding box center [470, 265] width 16 height 16
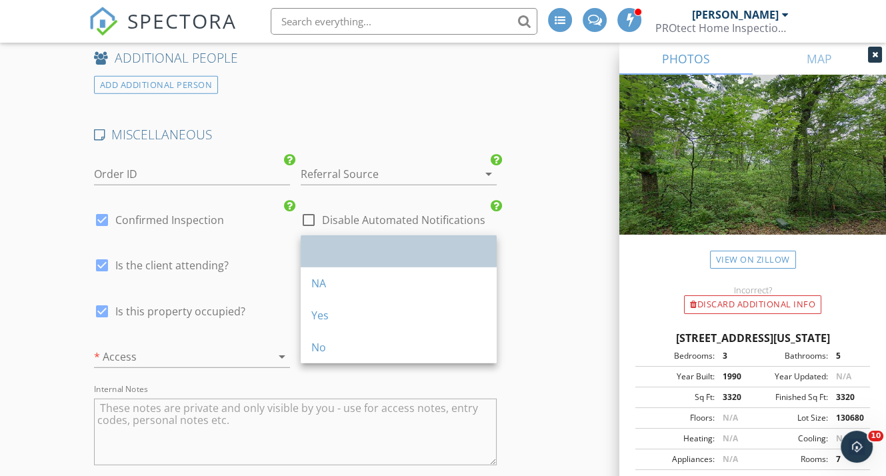
click at [369, 266] on div at bounding box center [398, 251] width 175 height 32
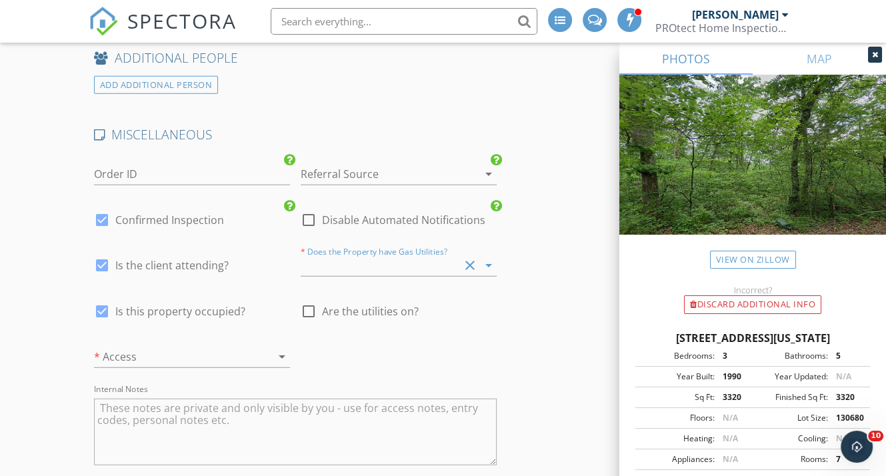
click at [405, 255] on div at bounding box center [380, 265] width 159 height 21
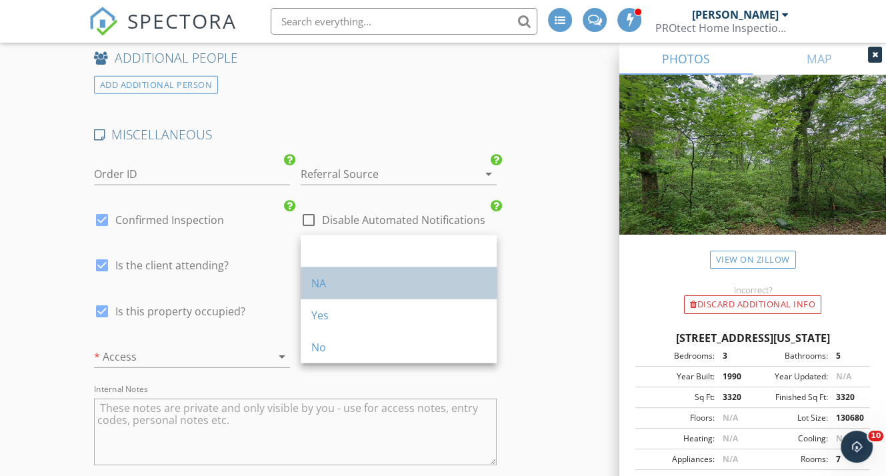
click at [348, 288] on div "NA" at bounding box center [398, 283] width 175 height 16
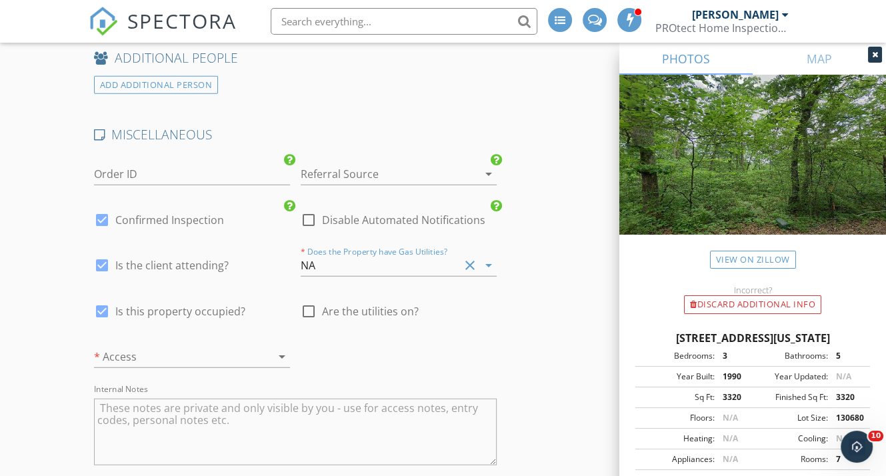
drag, startPoint x: 354, startPoint y: 289, endPoint x: 413, endPoint y: 303, distance: 61.1
click at [355, 305] on span "Are the utilities on?" at bounding box center [370, 311] width 97 height 13
checkbox input "true"
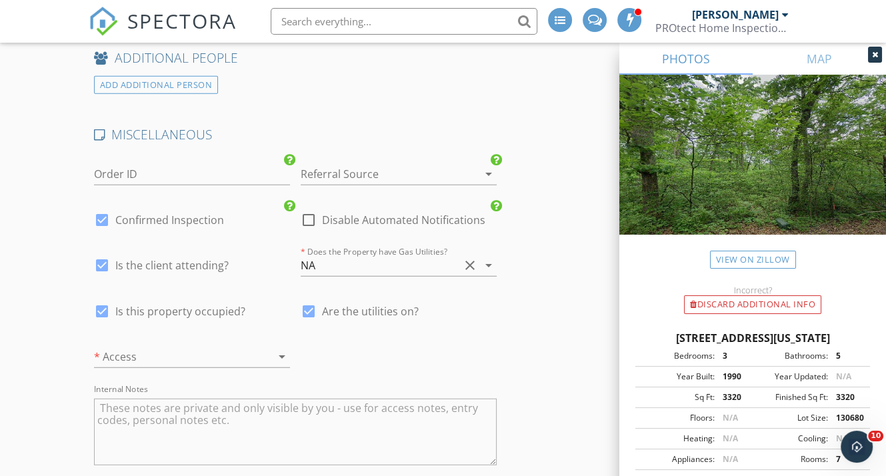
click at [228, 346] on div at bounding box center [173, 356] width 159 height 21
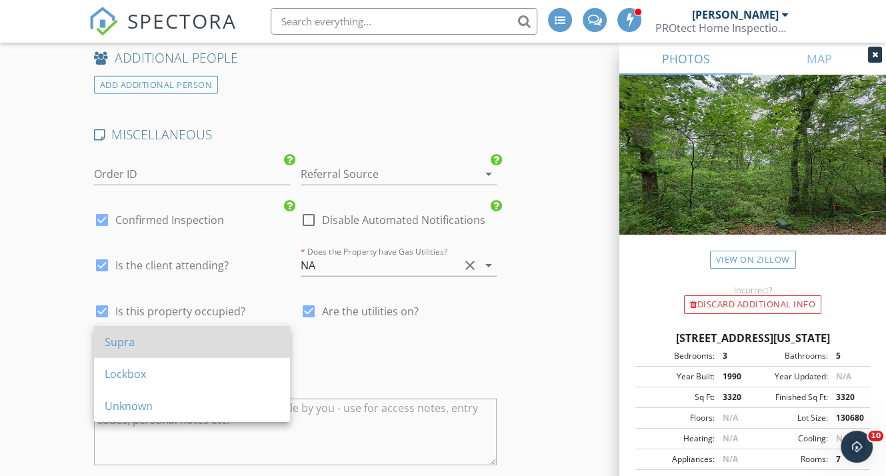
click at [189, 346] on div "Supra" at bounding box center [192, 342] width 175 height 16
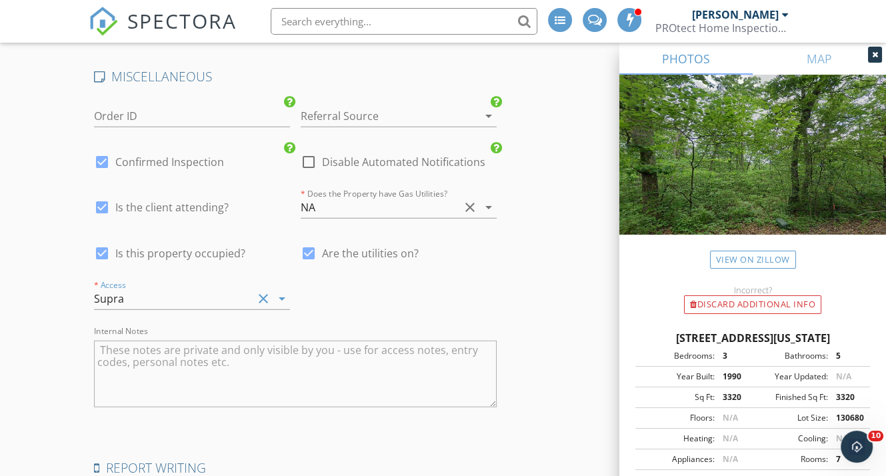
scroll to position [3133, 0]
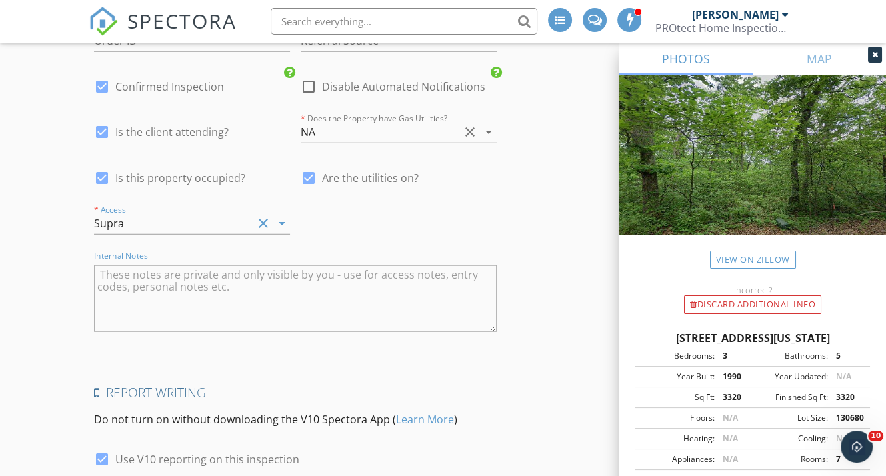
click at [223, 303] on textarea "Internal Notes" at bounding box center [295, 298] width 403 height 67
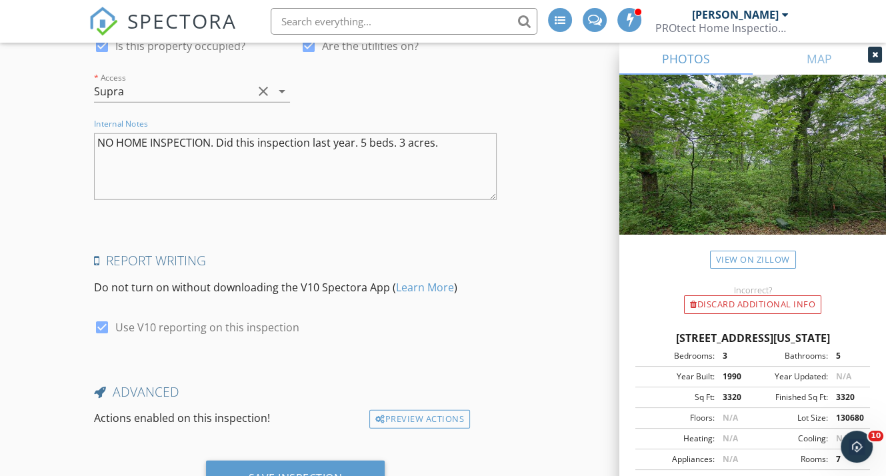
scroll to position [3307, 0]
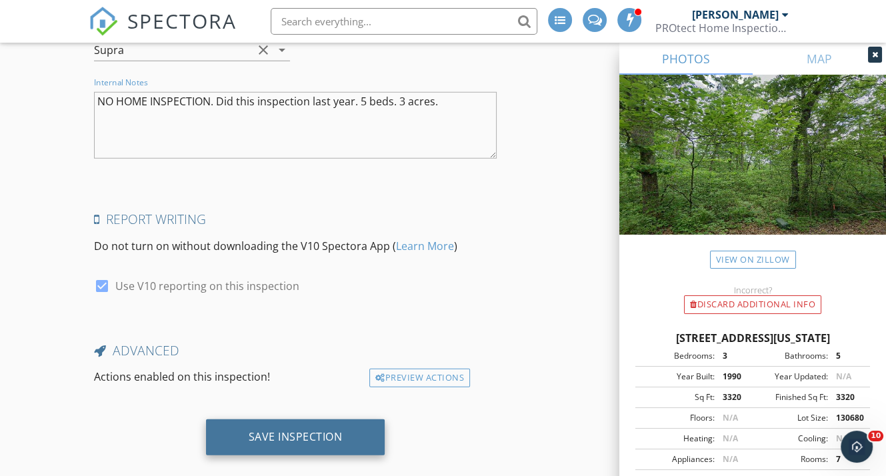
type textarea "NO HOME INSPECTION. Did this inspection last year. 5 beds. 3 acres."
click at [313, 430] on div "Save Inspection" at bounding box center [296, 436] width 94 height 13
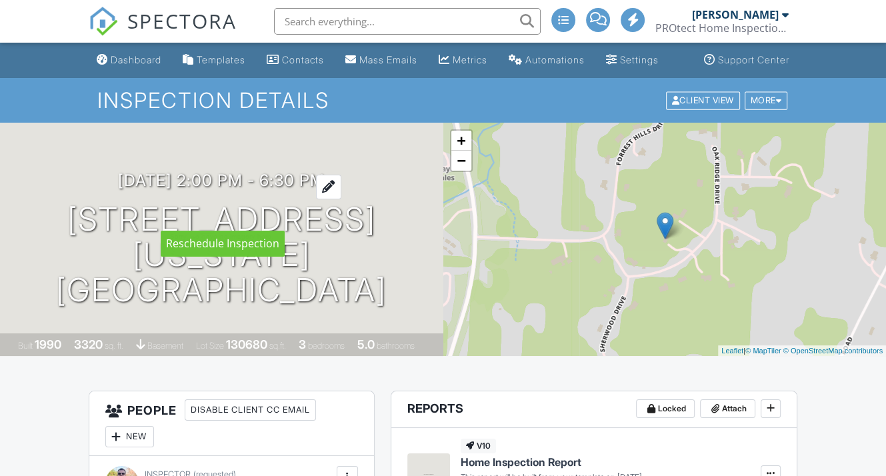
click at [339, 199] on div at bounding box center [328, 187] width 25 height 25
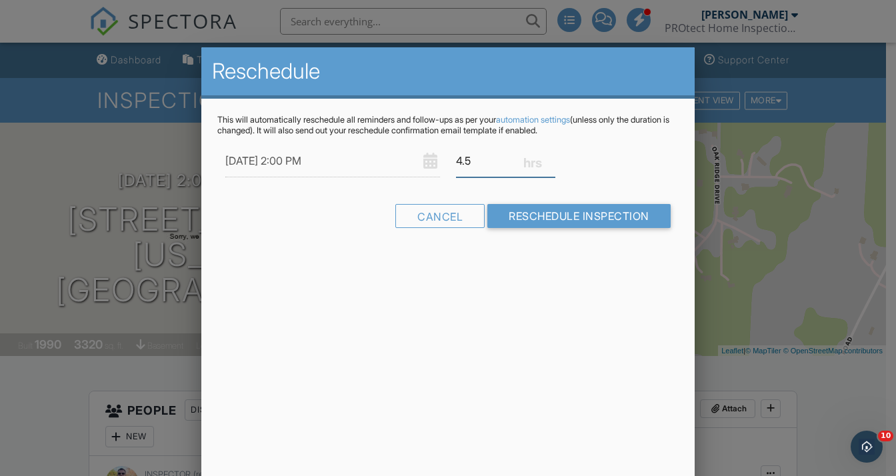
drag, startPoint x: 475, startPoint y: 159, endPoint x: 432, endPoint y: 161, distance: 42.7
click at [432, 161] on div "[DATE] 2:00 PM 4.5" at bounding box center [447, 161] width 461 height 33
type input "1.5"
click at [569, 175] on div "10/06/2025 2:00 PM 1.5" at bounding box center [447, 161] width 461 height 33
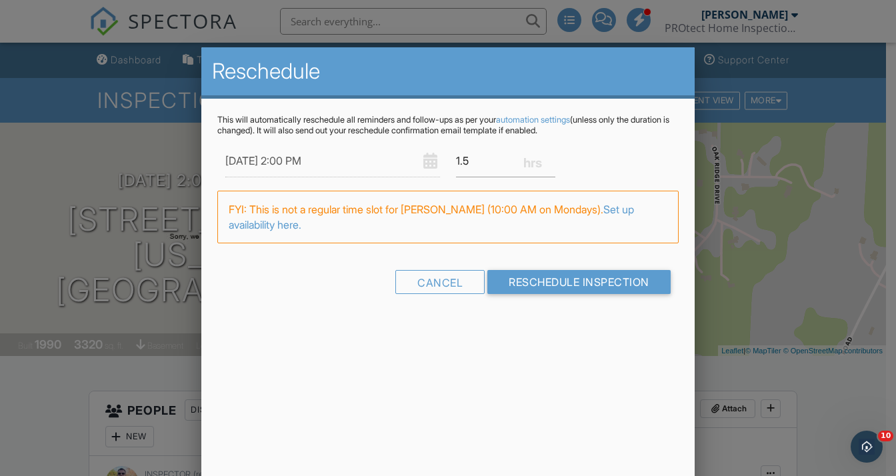
click at [703, 357] on div at bounding box center [448, 230] width 896 height 595
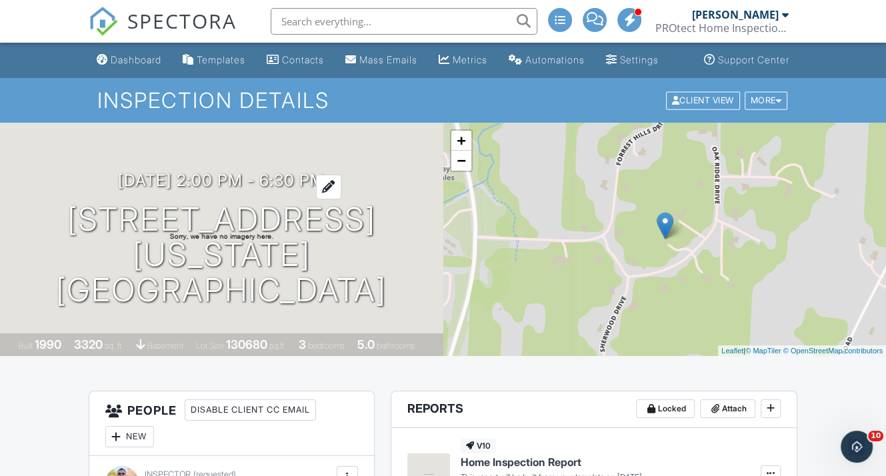
click at [336, 199] on div at bounding box center [328, 187] width 25 height 25
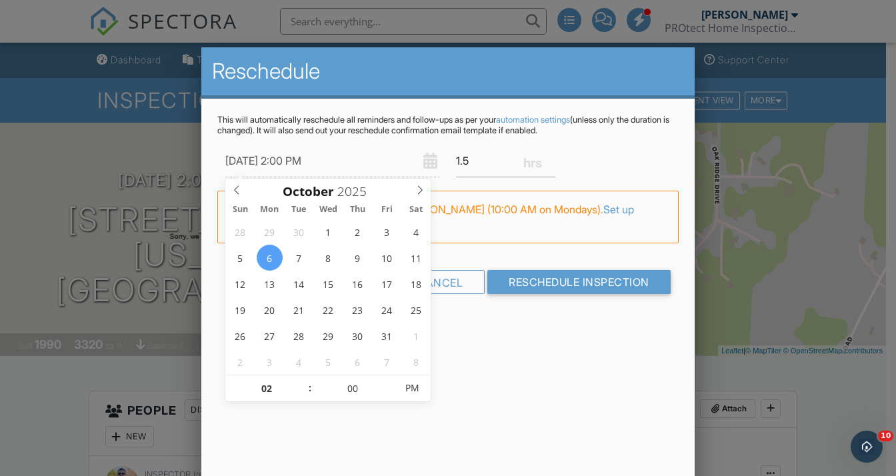
click at [499, 336] on div "Reschedule This will automatically reschedule all reminders and follow-ups as p…" at bounding box center [447, 280] width 493 height 467
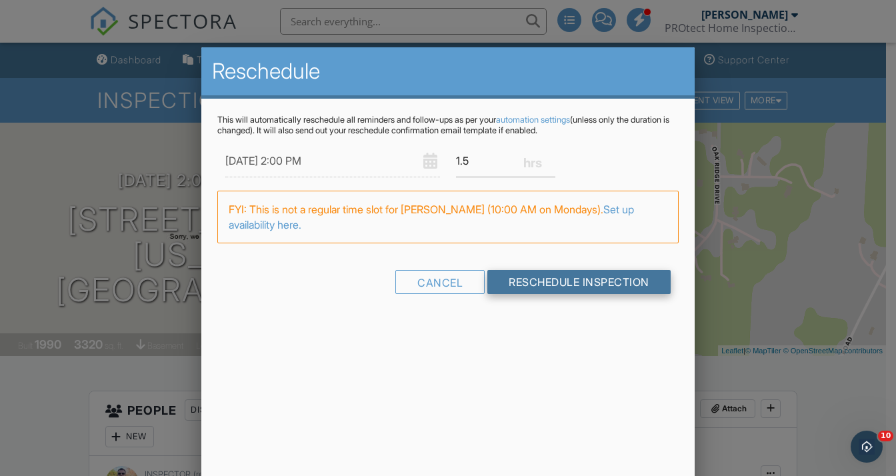
click at [579, 283] on input "Reschedule Inspection" at bounding box center [578, 282] width 183 height 24
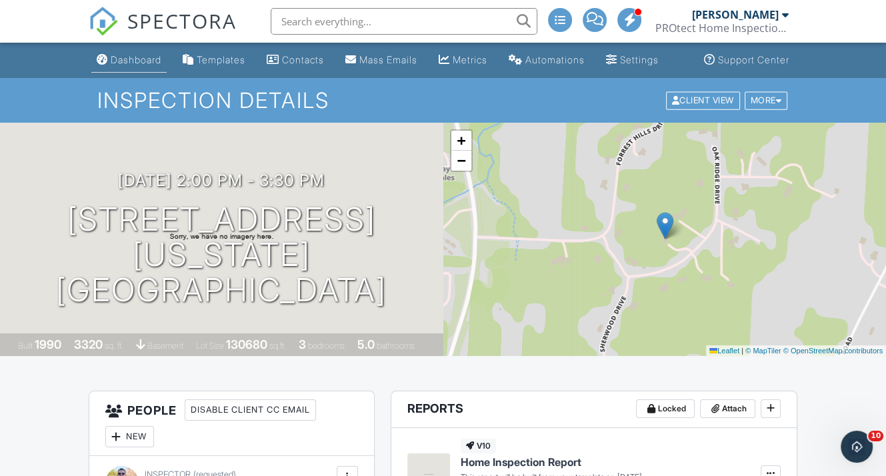
click at [111, 65] on div "Dashboard" at bounding box center [136, 59] width 51 height 11
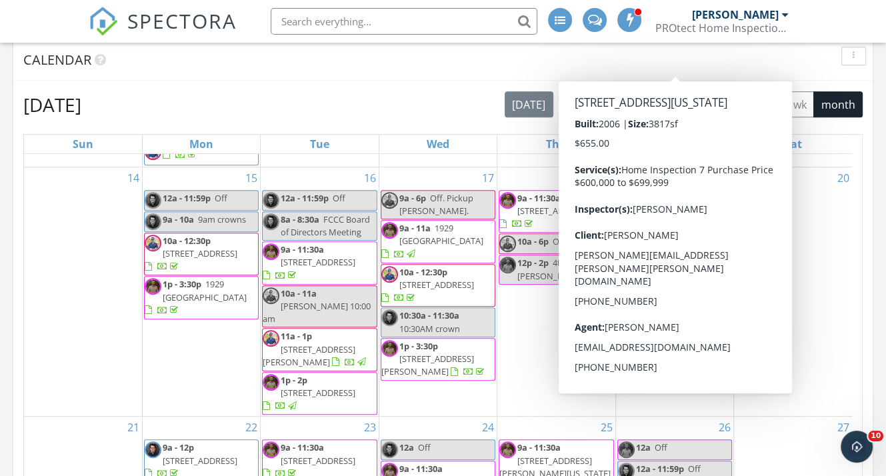
scroll to position [467, 0]
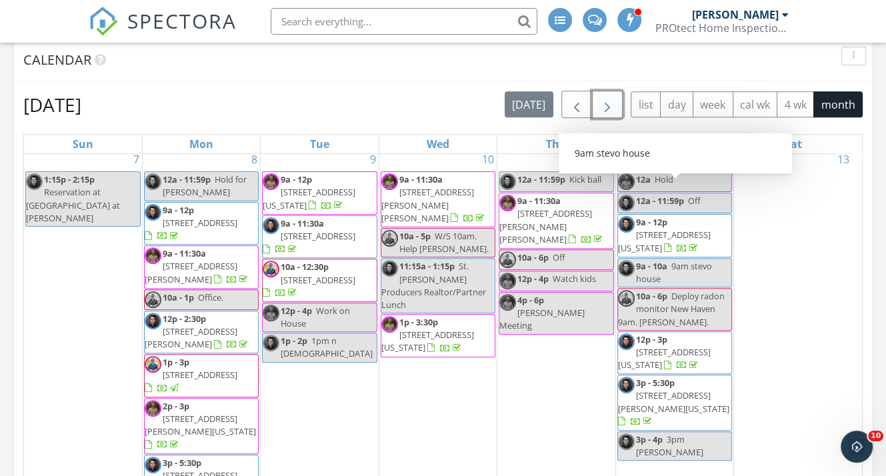
click at [609, 97] on span "button" at bounding box center [607, 105] width 16 height 16
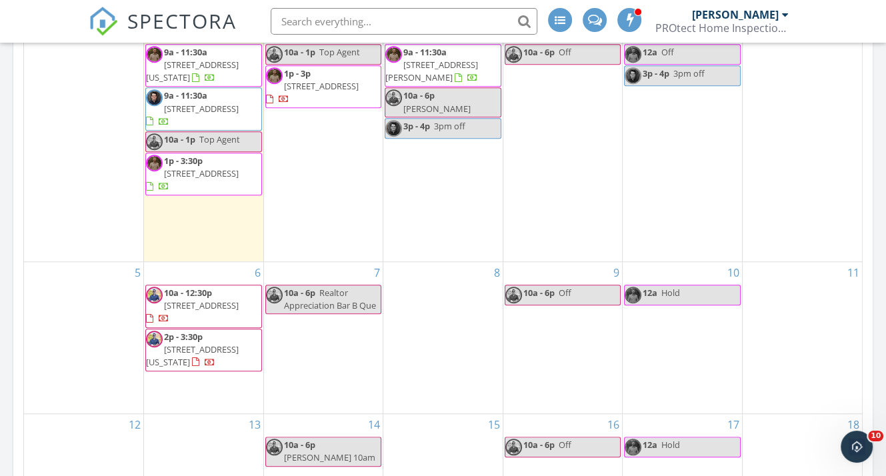
scroll to position [867, 0]
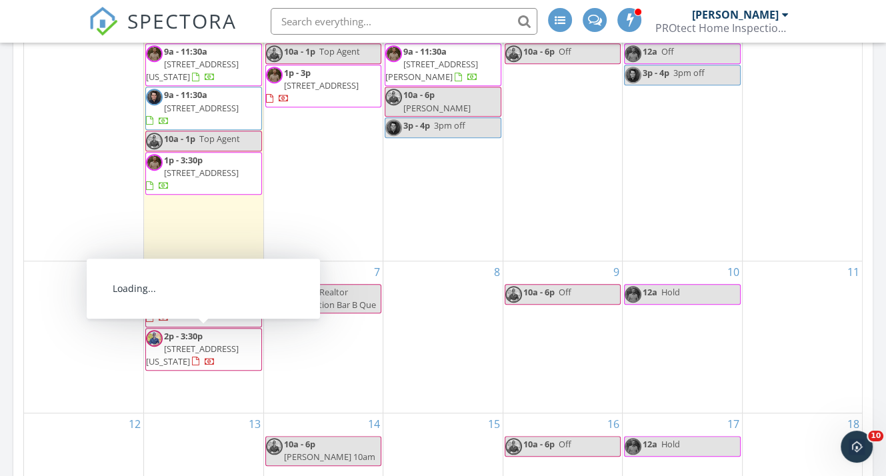
click at [239, 343] on span "6 Oak Rdg Dr, Washington 63090" at bounding box center [192, 355] width 93 height 25
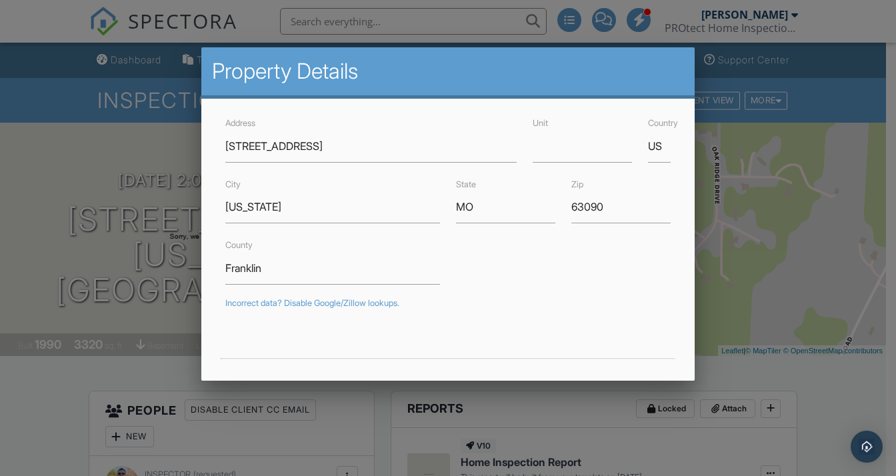
click at [276, 142] on input "6 Oak Rdg Dr" at bounding box center [370, 146] width 291 height 33
click at [307, 146] on input "6 Oak Rdg Dr" at bounding box center [370, 146] width 291 height 33
click at [309, 143] on input "6 Oak Rdg Dr" at bounding box center [370, 146] width 291 height 33
click at [269, 147] on input "6 Oak Rdg Dr" at bounding box center [370, 146] width 291 height 33
type input "[STREET_ADDRESS]"
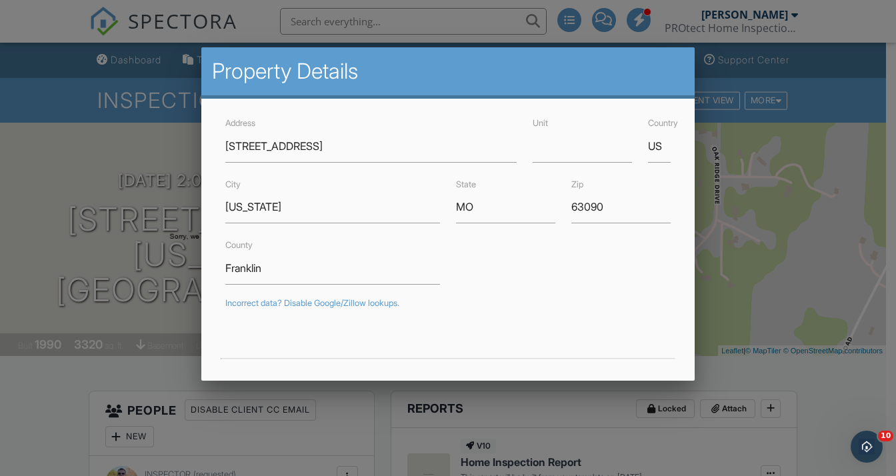
drag, startPoint x: 480, startPoint y: 251, endPoint x: 496, endPoint y: 267, distance: 22.2
click at [479, 251] on div "County Franklin" at bounding box center [447, 260] width 461 height 47
type input "38.4968801"
type input "-90.9970017"
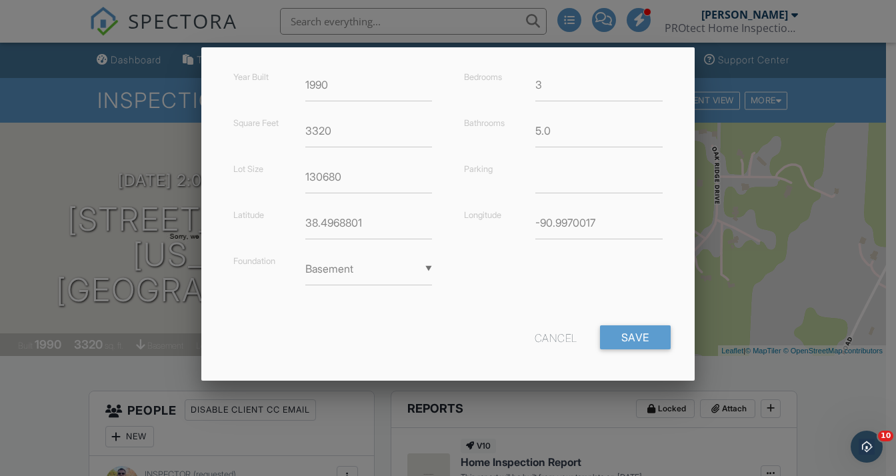
scroll to position [331, 0]
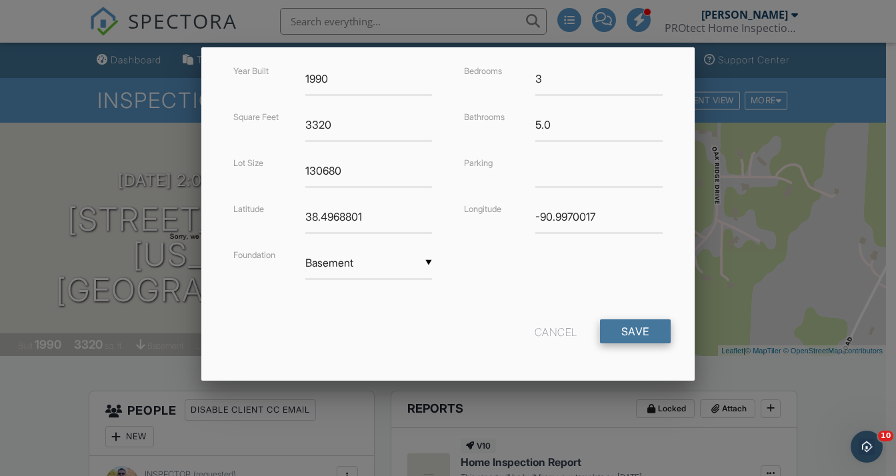
click at [629, 331] on input "Save" at bounding box center [635, 331] width 71 height 24
click at [472, 323] on div "Cancel Save" at bounding box center [447, 336] width 461 height 34
click at [618, 333] on input "Save" at bounding box center [635, 331] width 71 height 24
click at [469, 251] on div "Year Built 1990 Square Feet 3320 Lot Size 130680 Latitude 38.4968801 Foundation…" at bounding box center [447, 184] width 461 height 243
click at [629, 325] on input "Save" at bounding box center [635, 331] width 71 height 24
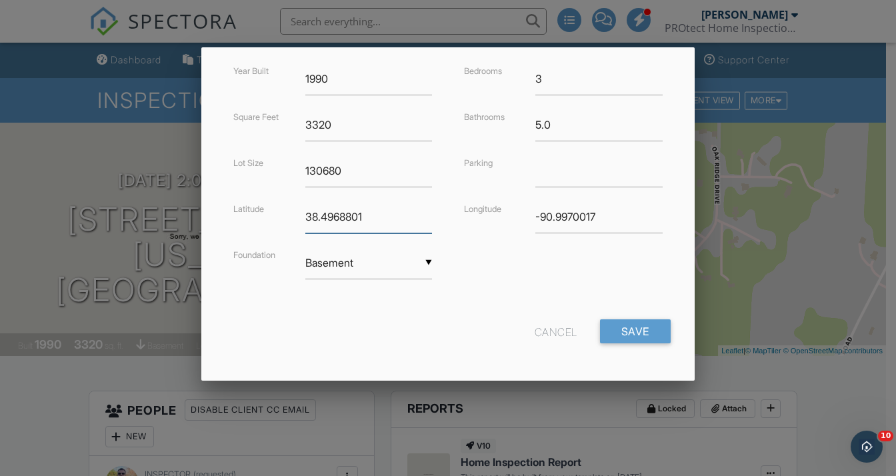
click at [373, 212] on input "38.4968801" at bounding box center [368, 217] width 127 height 33
type input "38.49688"
click at [600, 326] on input "Save" at bounding box center [635, 331] width 71 height 24
type input "-90.997001"
click at [601, 319] on input "Save" at bounding box center [635, 331] width 71 height 24
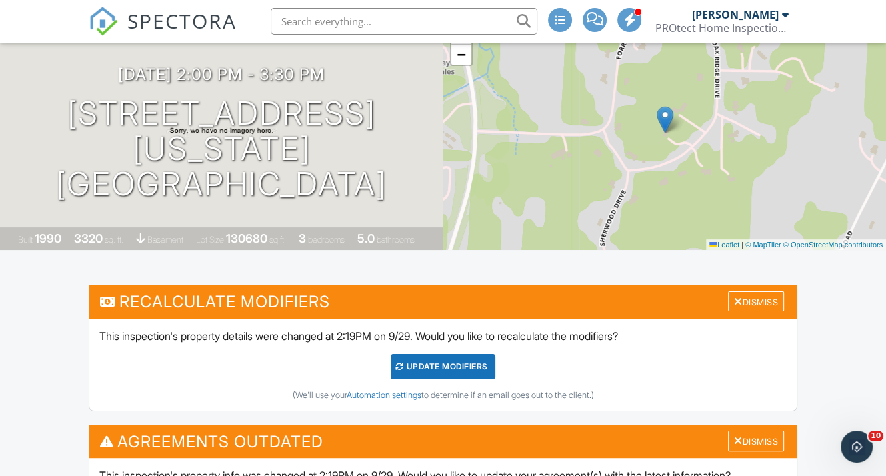
scroll to position [200, 0]
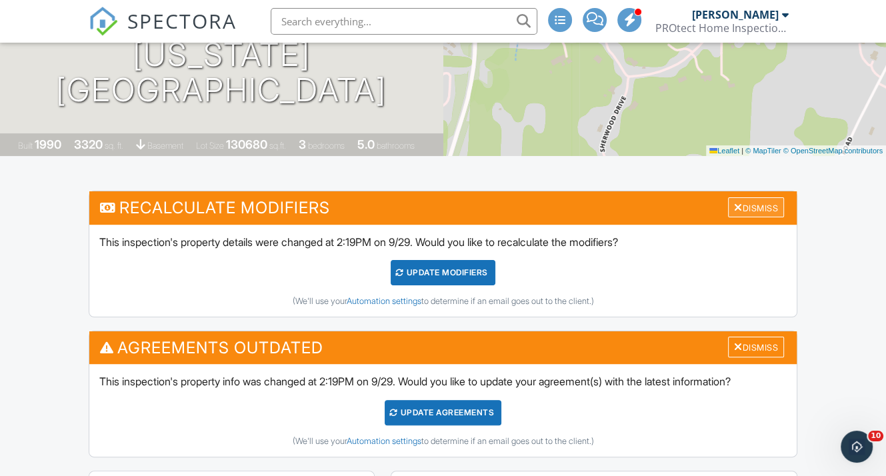
click at [761, 217] on div "Dismiss" at bounding box center [756, 207] width 56 height 21
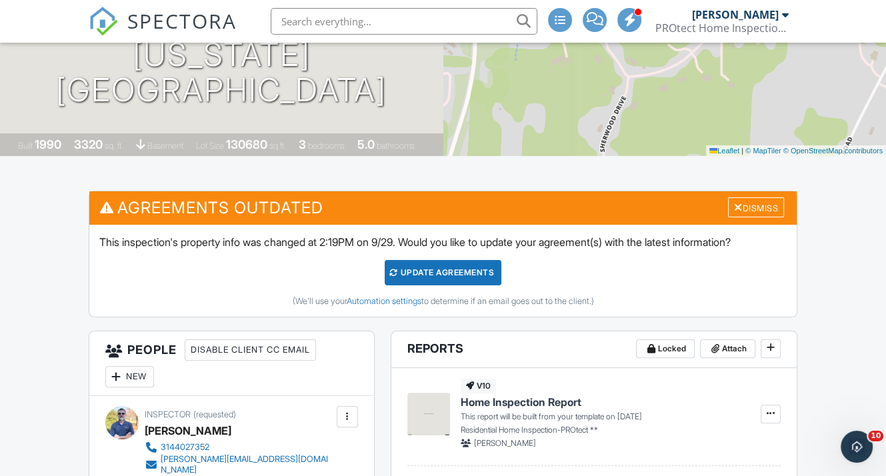
drag, startPoint x: 423, startPoint y: 283, endPoint x: 771, endPoint y: 355, distance: 355.4
click at [423, 283] on div "Update Agreements" at bounding box center [443, 272] width 117 height 25
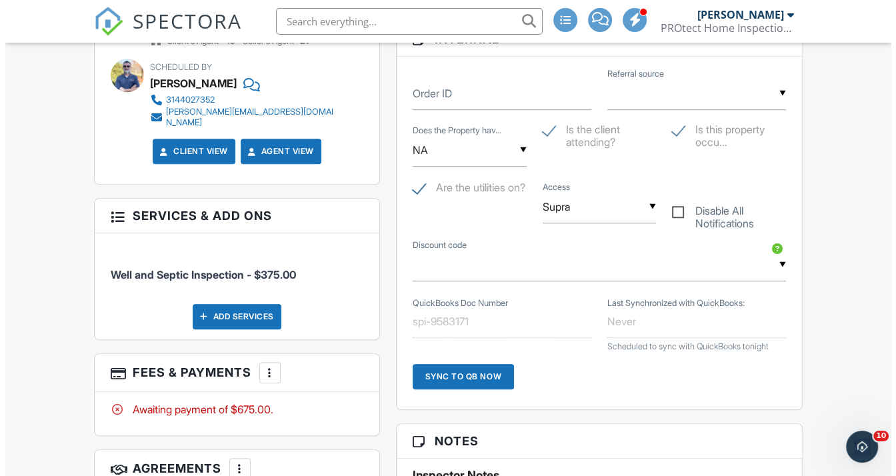
scroll to position [795, 0]
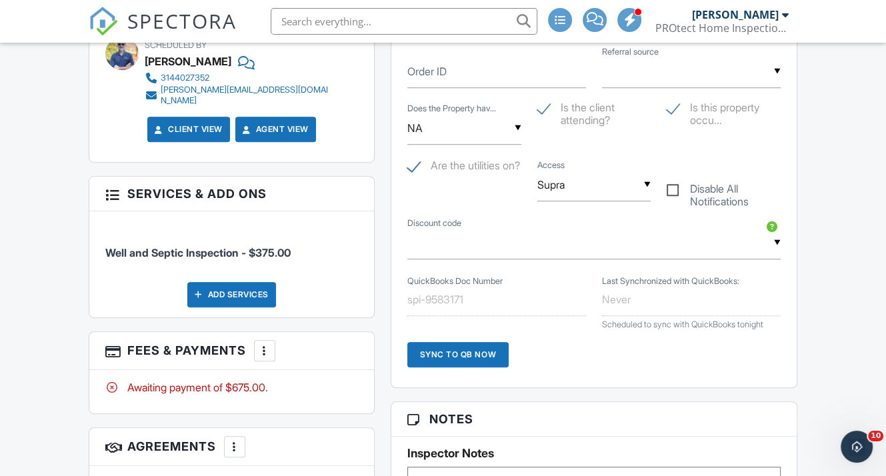
click at [113, 187] on div at bounding box center [111, 193] width 13 height 13
click at [259, 282] on div "Add Services" at bounding box center [231, 294] width 89 height 25
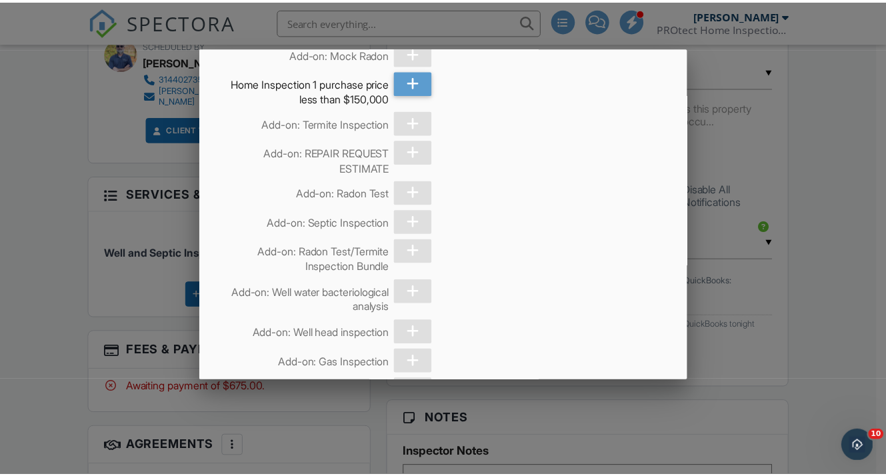
scroll to position [133, 0]
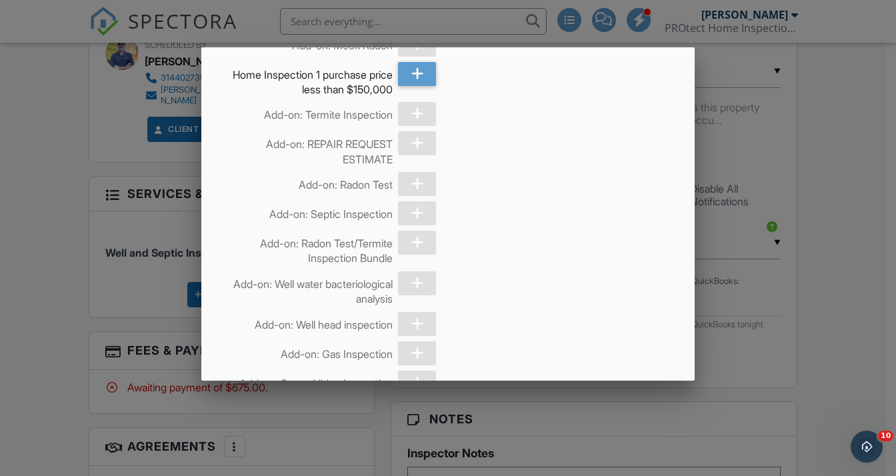
click at [847, 261] on div at bounding box center [448, 230] width 896 height 595
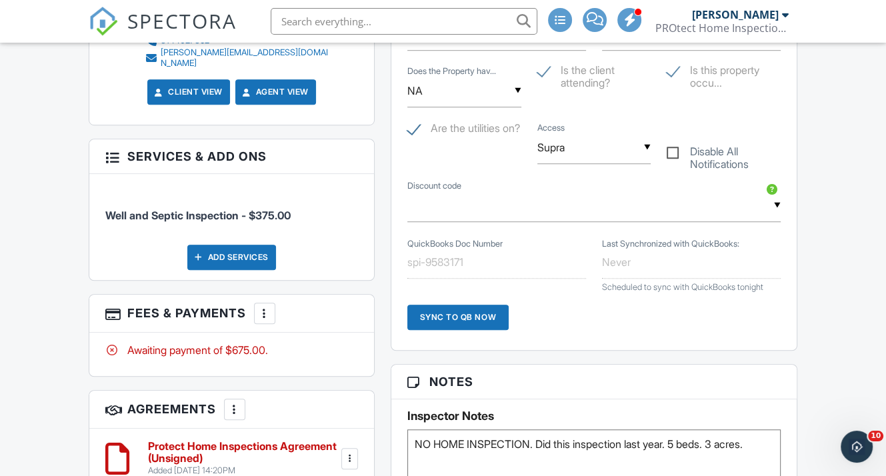
scroll to position [862, 0]
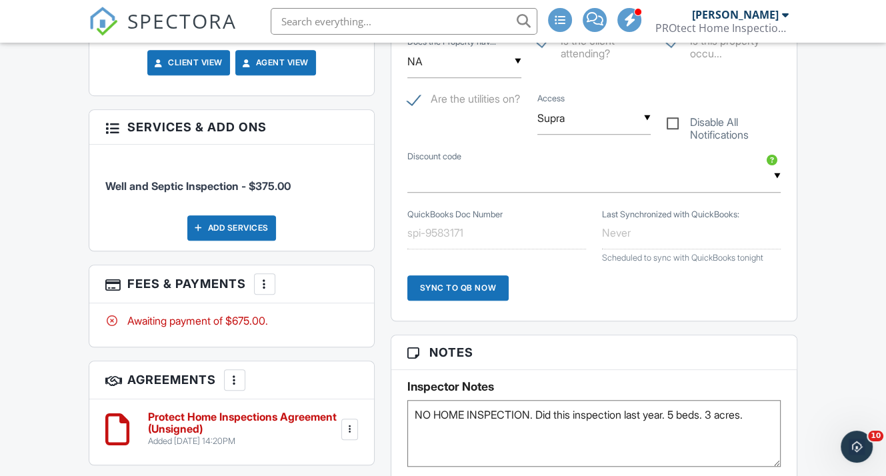
click at [262, 277] on div at bounding box center [264, 283] width 13 height 13
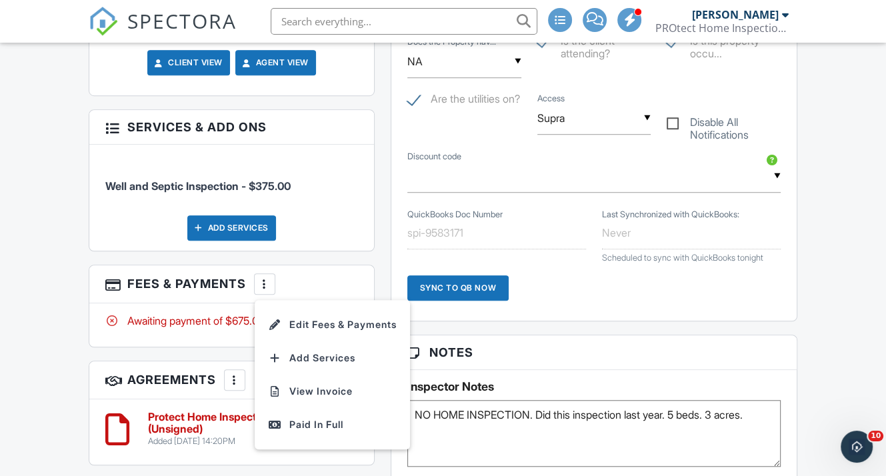
drag, startPoint x: 333, startPoint y: 312, endPoint x: 355, endPoint y: 313, distance: 21.4
click at [333, 312] on li "Edit Fees & Payments" at bounding box center [332, 324] width 139 height 33
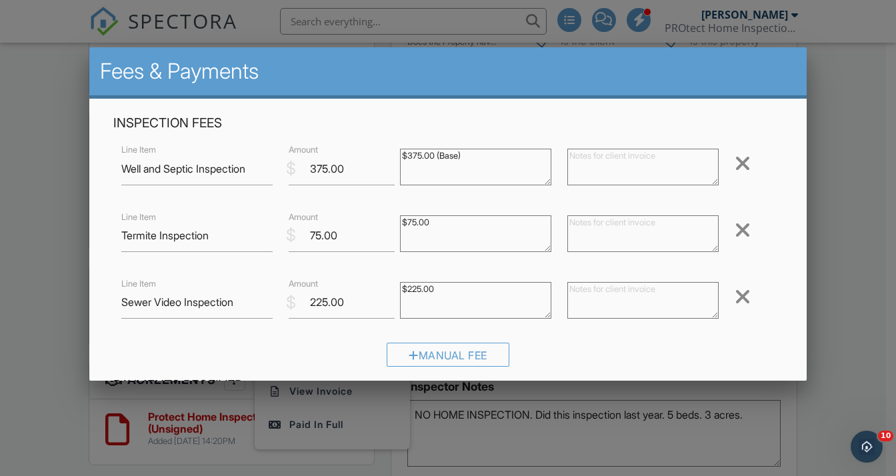
click at [840, 134] on div at bounding box center [448, 230] width 896 height 595
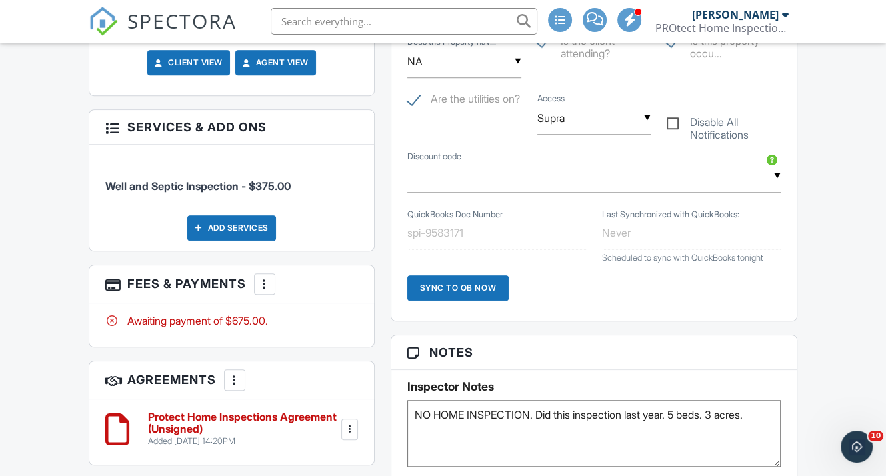
click at [269, 277] on div at bounding box center [264, 283] width 13 height 13
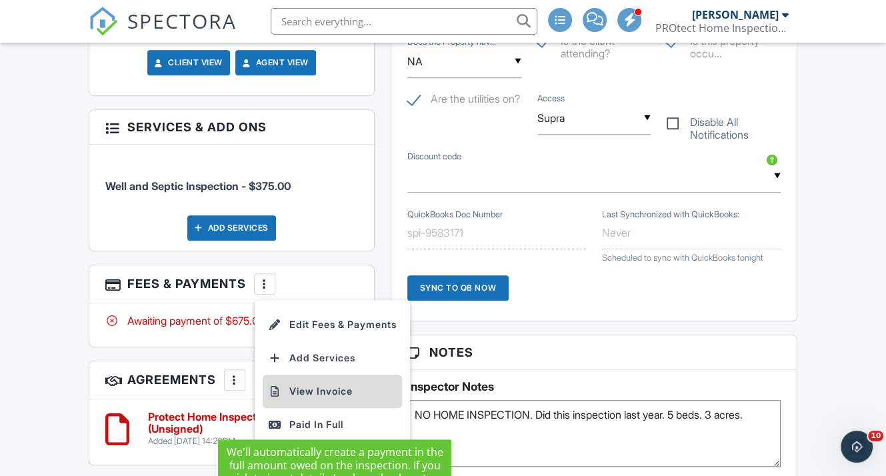
click at [304, 379] on li "View Invoice" at bounding box center [332, 391] width 139 height 33
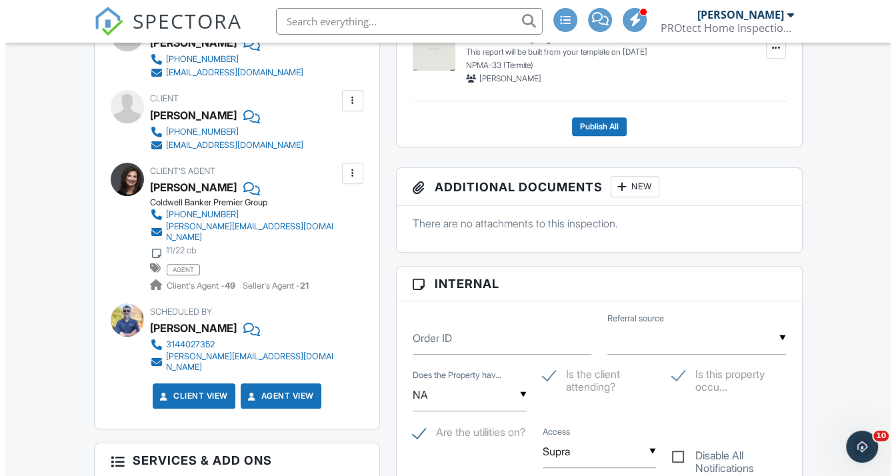
scroll to position [329, 0]
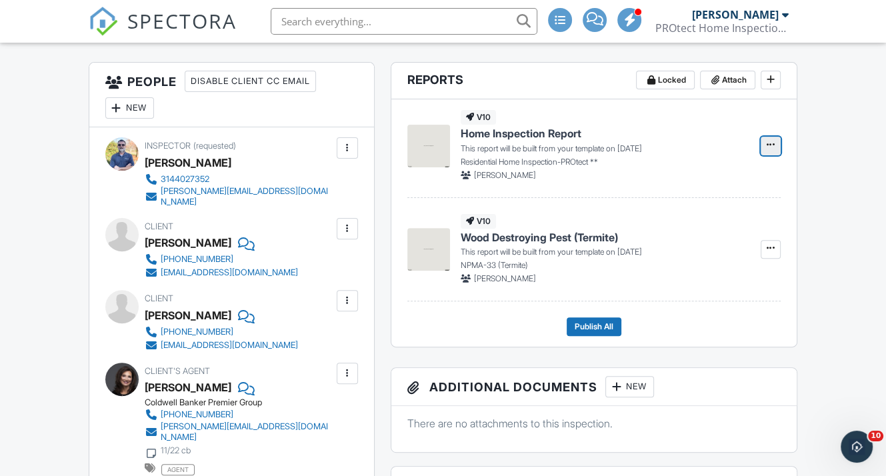
click at [768, 149] on icon at bounding box center [771, 144] width 8 height 9
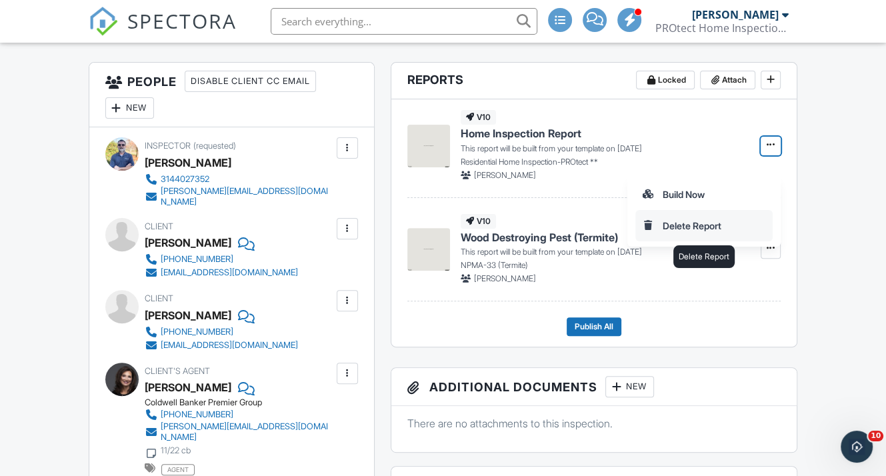
click at [685, 225] on input "Delete Report" at bounding box center [704, 226] width 136 height 30
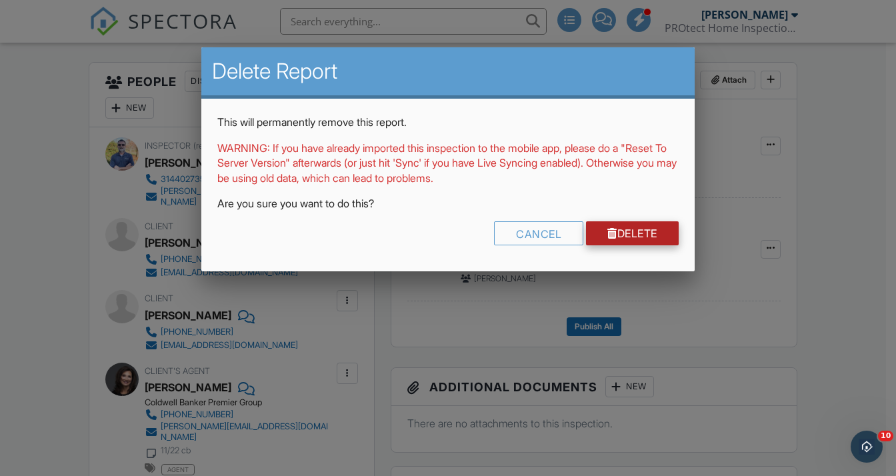
click at [664, 235] on link "Delete" at bounding box center [632, 233] width 93 height 24
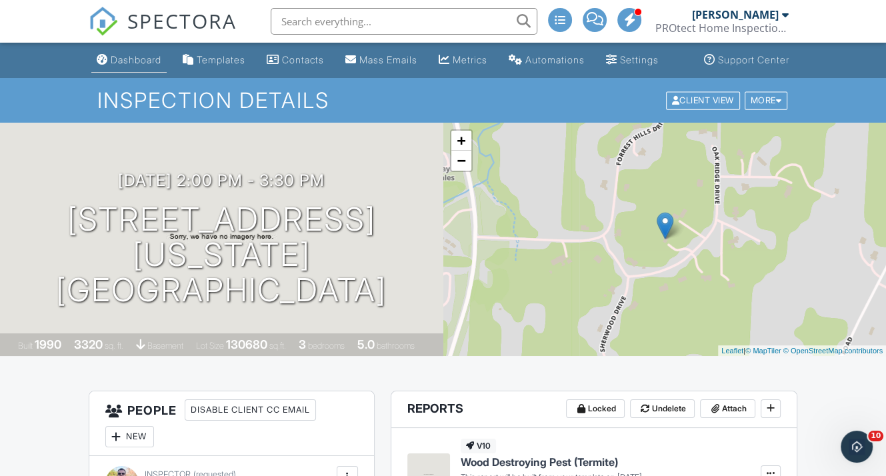
click at [115, 66] on link "Dashboard" at bounding box center [128, 60] width 75 height 25
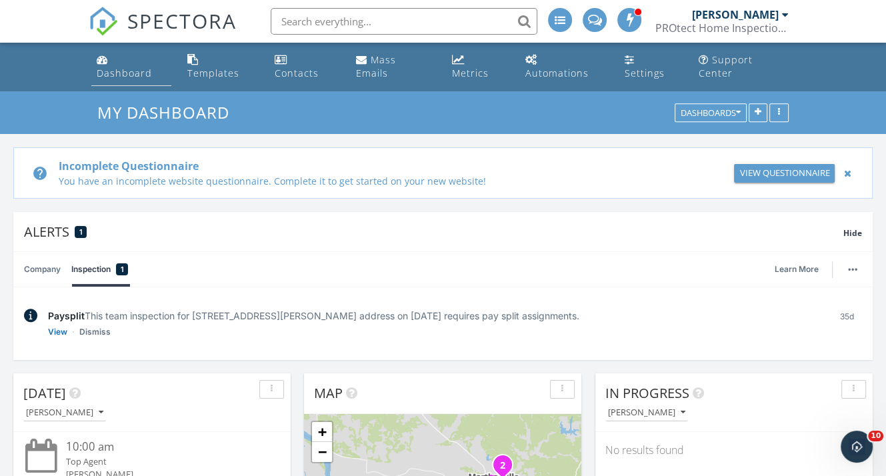
click at [137, 67] on div "Dashboard" at bounding box center [124, 73] width 55 height 13
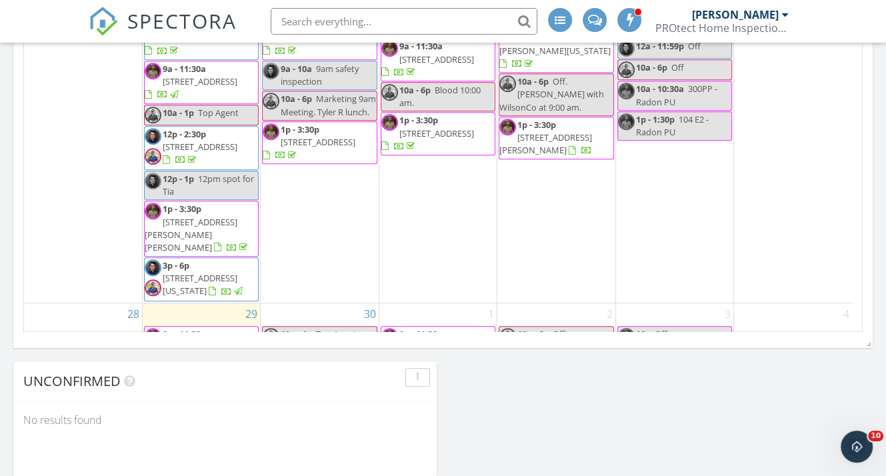
scroll to position [1146, 0]
click at [423, 303] on div "1 9a - 11:30a 1105 White Lake Dr, Saint Charles 63301 10a - 6p Kerry's 3p - 4p …" at bounding box center [437, 391] width 117 height 176
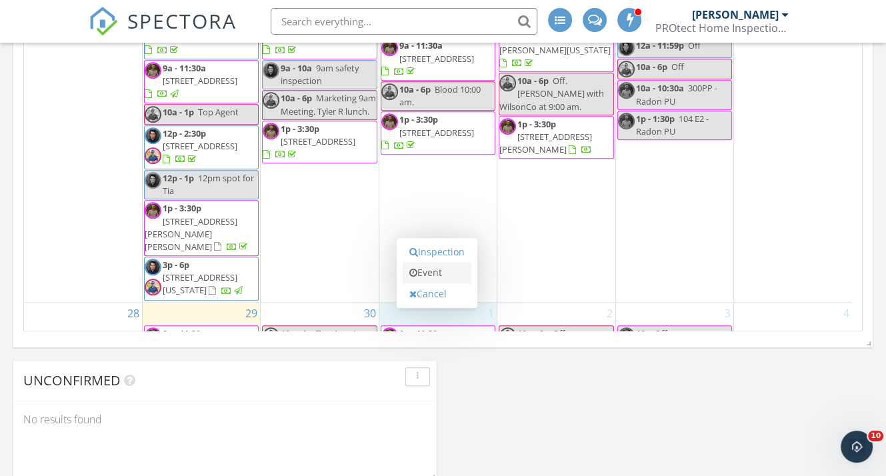
click at [416, 262] on link "Event" at bounding box center [437, 272] width 69 height 21
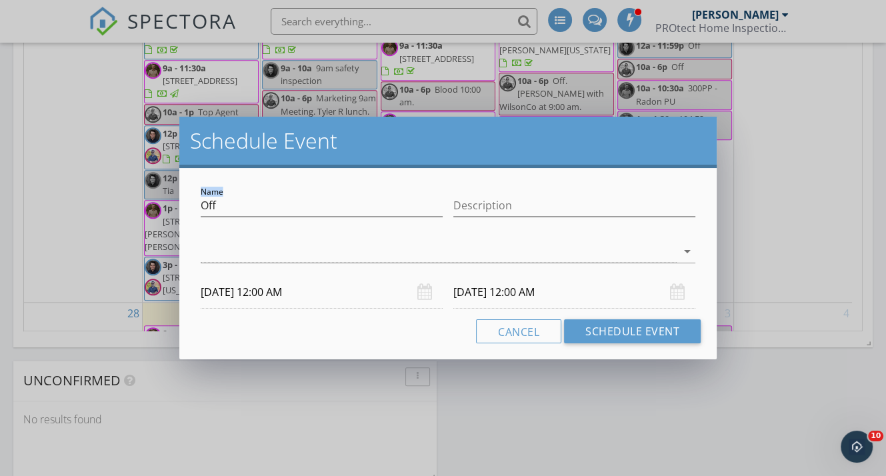
drag, startPoint x: 321, startPoint y: 193, endPoint x: 170, endPoint y: 199, distance: 150.8
click at [170, 199] on div "Schedule Event Name Off Description arrow_drop_down 10/01/2025 12:00 AM 10/02/2…" at bounding box center [443, 238] width 886 height 476
click at [253, 205] on input "Off" at bounding box center [322, 206] width 242 height 22
type input "O"
type input "Hold for w/s inspection stand alone"
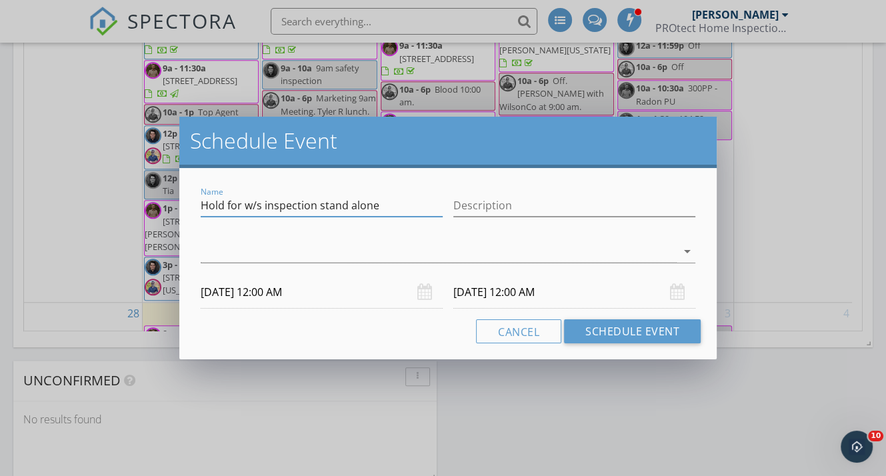
click at [477, 246] on div at bounding box center [439, 252] width 476 height 22
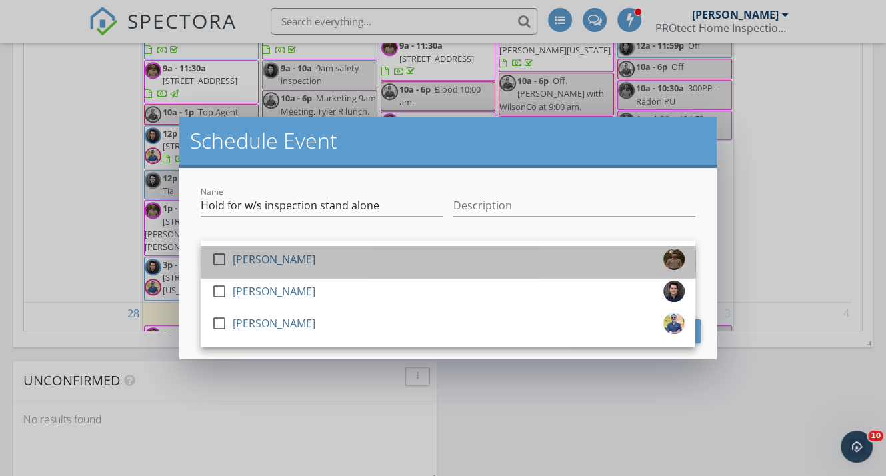
click at [297, 262] on div "check_box_outline_blank Tyler Aynes" at bounding box center [447, 262] width 473 height 27
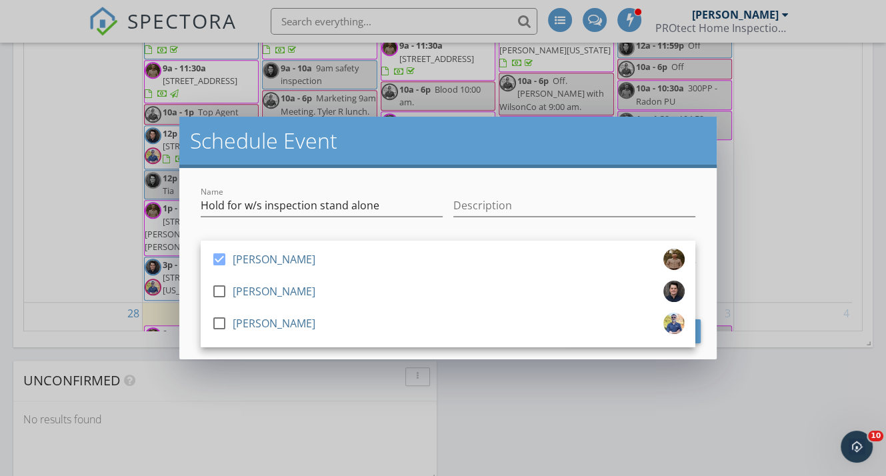
click at [427, 173] on div "Name Hold for w/s inspection stand alone Description check_box Tyler Aynes chec…" at bounding box center [447, 263] width 537 height 191
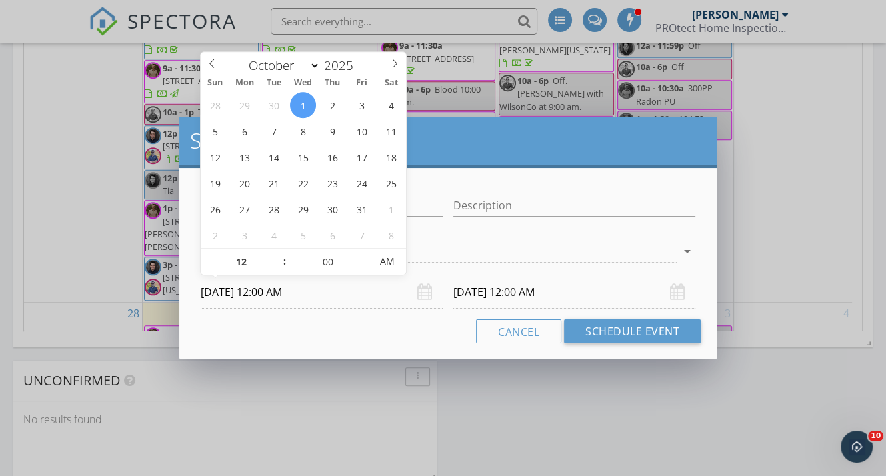
click at [259, 294] on input "10/01/2025 12:00 AM" at bounding box center [322, 292] width 242 height 33
type input "01"
type input "10/01/2025 1:00 AM"
click at [279, 252] on span at bounding box center [277, 255] width 9 height 13
type input "01"
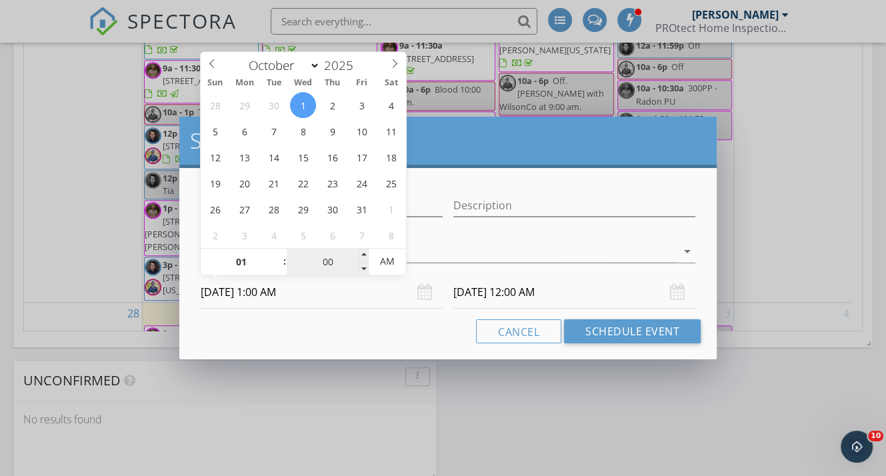
type input "10/02/2025 1:00 AM"
type input "10/01/2025 1:00 PM"
click at [374, 263] on span "PM" at bounding box center [387, 261] width 37 height 27
click at [352, 329] on div "Cancel Schedule Event" at bounding box center [447, 331] width 505 height 24
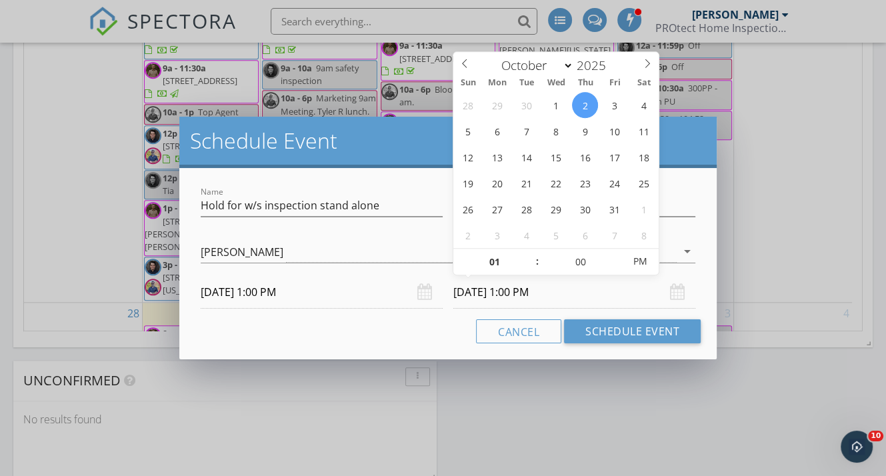
click at [496, 297] on input "10/02/2025 1:00 PM" at bounding box center [574, 292] width 242 height 33
type input "10/01/2025 1:00 PM"
type input "02"
type input "10/01/2025 2:00 PM"
click at [533, 251] on span at bounding box center [530, 255] width 9 height 13
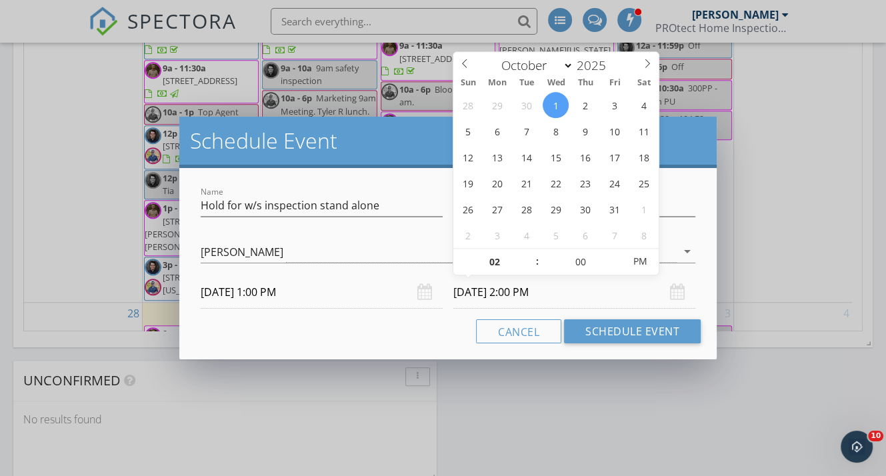
click at [445, 336] on div "Cancel Schedule Event" at bounding box center [447, 331] width 505 height 24
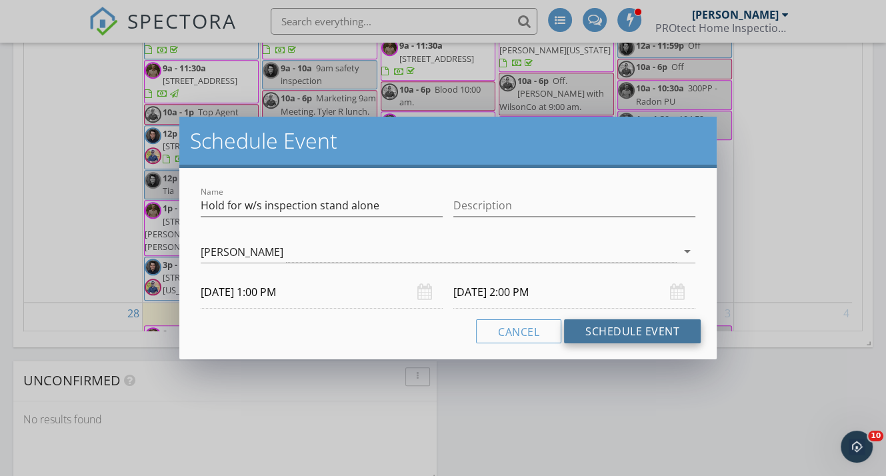
click at [579, 339] on button "Schedule Event" at bounding box center [632, 331] width 137 height 24
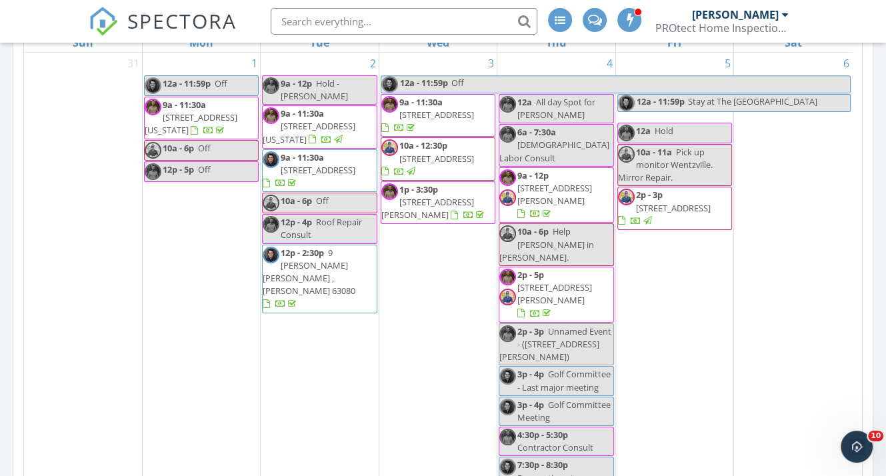
scroll to position [571, 0]
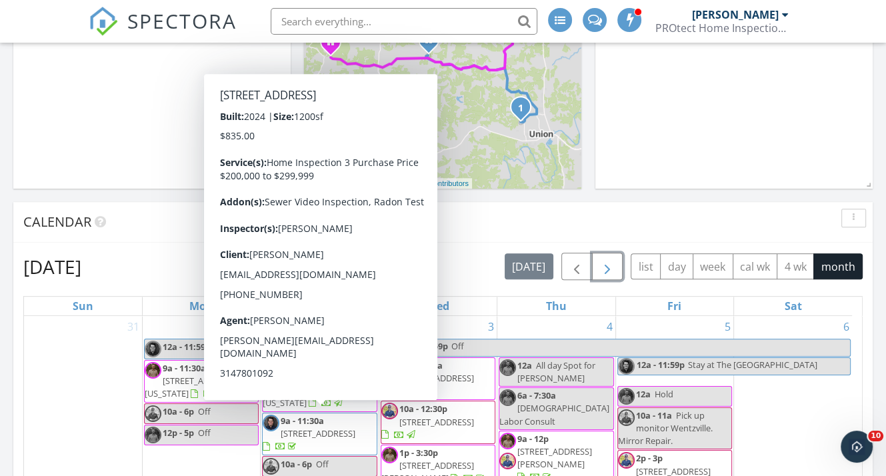
drag, startPoint x: 605, startPoint y: 251, endPoint x: 602, endPoint y: 257, distance: 7.5
click at [603, 259] on span "button" at bounding box center [607, 267] width 16 height 16
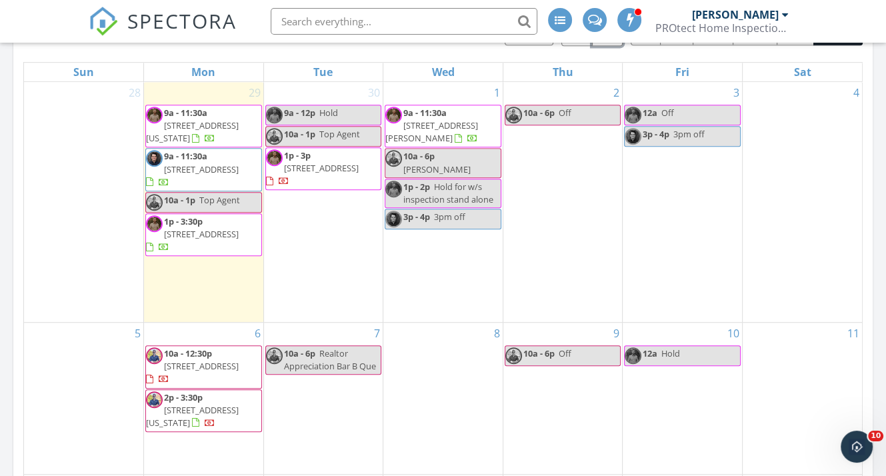
scroll to position [838, 0]
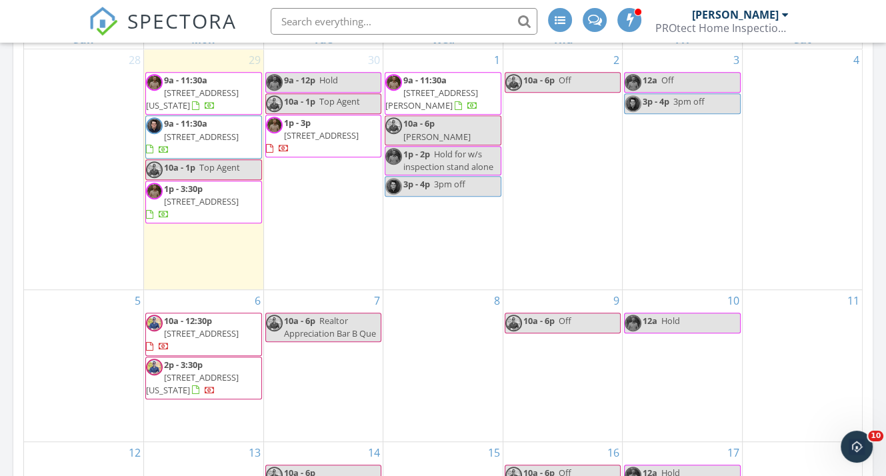
click at [212, 371] on span "6 Oak Ridge Dr , Washington 63090" at bounding box center [192, 383] width 93 height 25
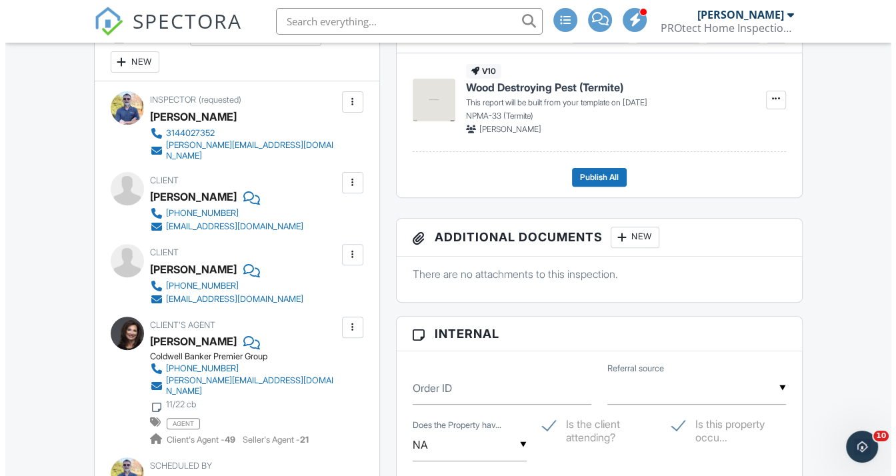
scroll to position [352, 0]
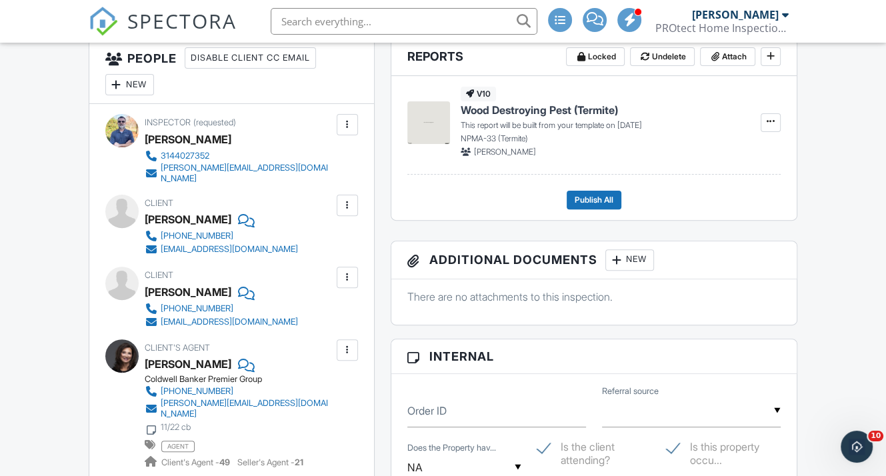
click at [133, 95] on div "New" at bounding box center [129, 84] width 49 height 21
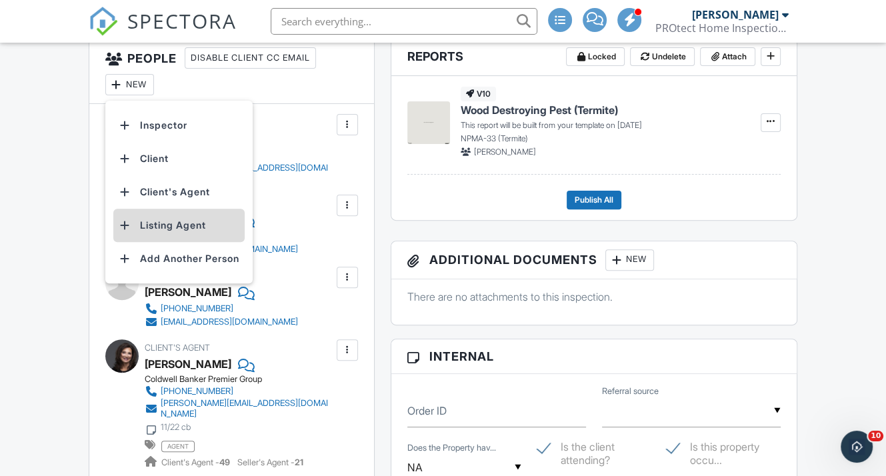
click at [168, 242] on li "Listing Agent" at bounding box center [178, 225] width 131 height 33
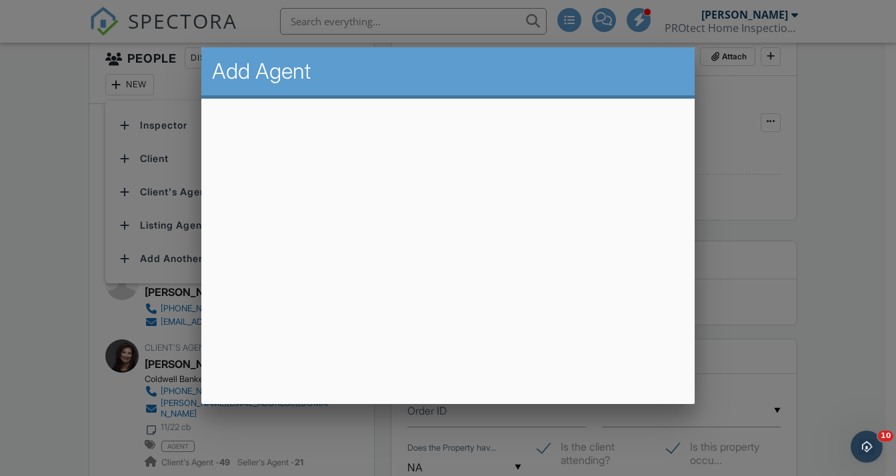
click at [727, 329] on div at bounding box center [448, 230] width 896 height 595
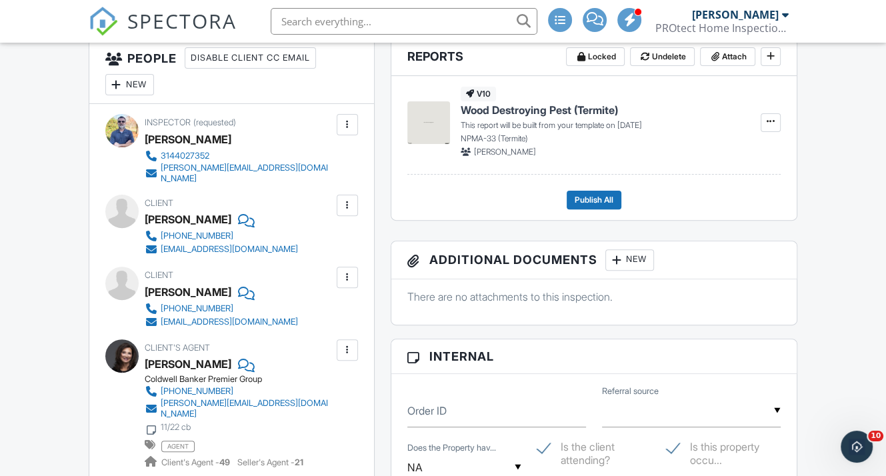
click at [123, 89] on div "New" at bounding box center [129, 84] width 49 height 21
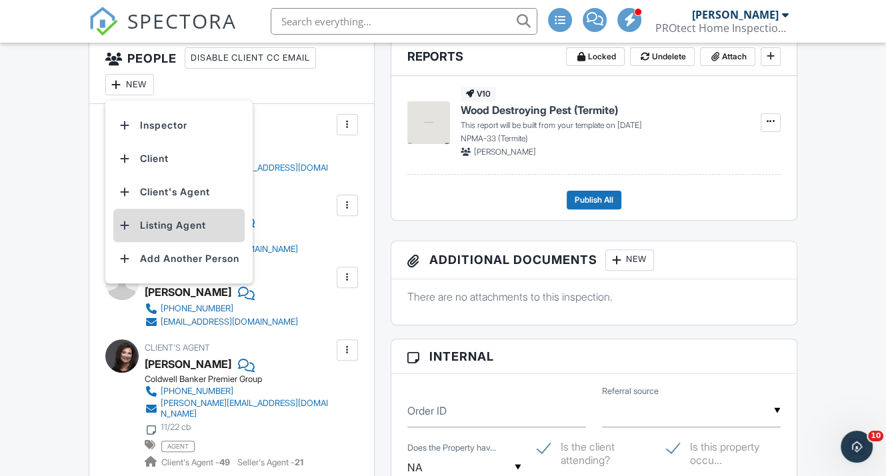
click at [157, 235] on li "Listing Agent" at bounding box center [178, 225] width 131 height 33
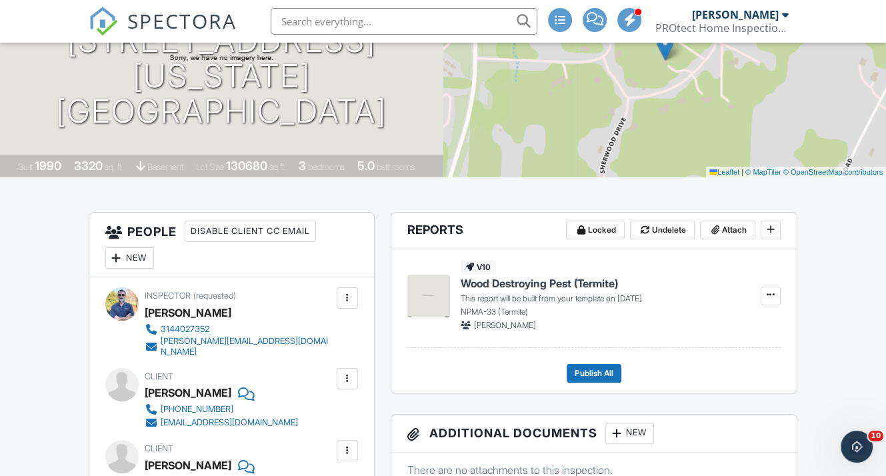
scroll to position [85, 0]
